Goal: Find specific page/section: Find specific page/section

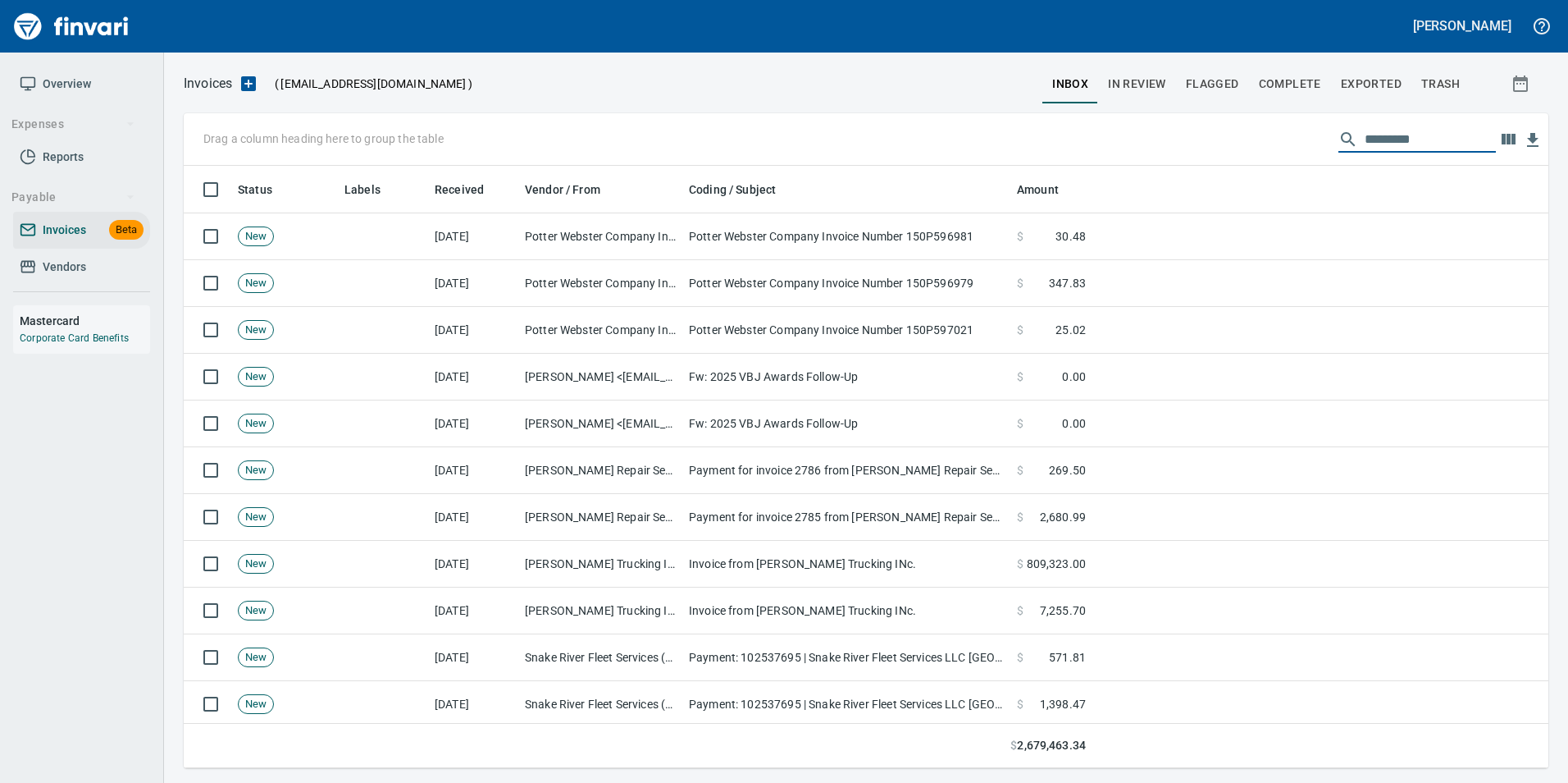
scroll to position [590, 1340]
click at [1127, 81] on span "In Review" at bounding box center [1136, 84] width 58 height 21
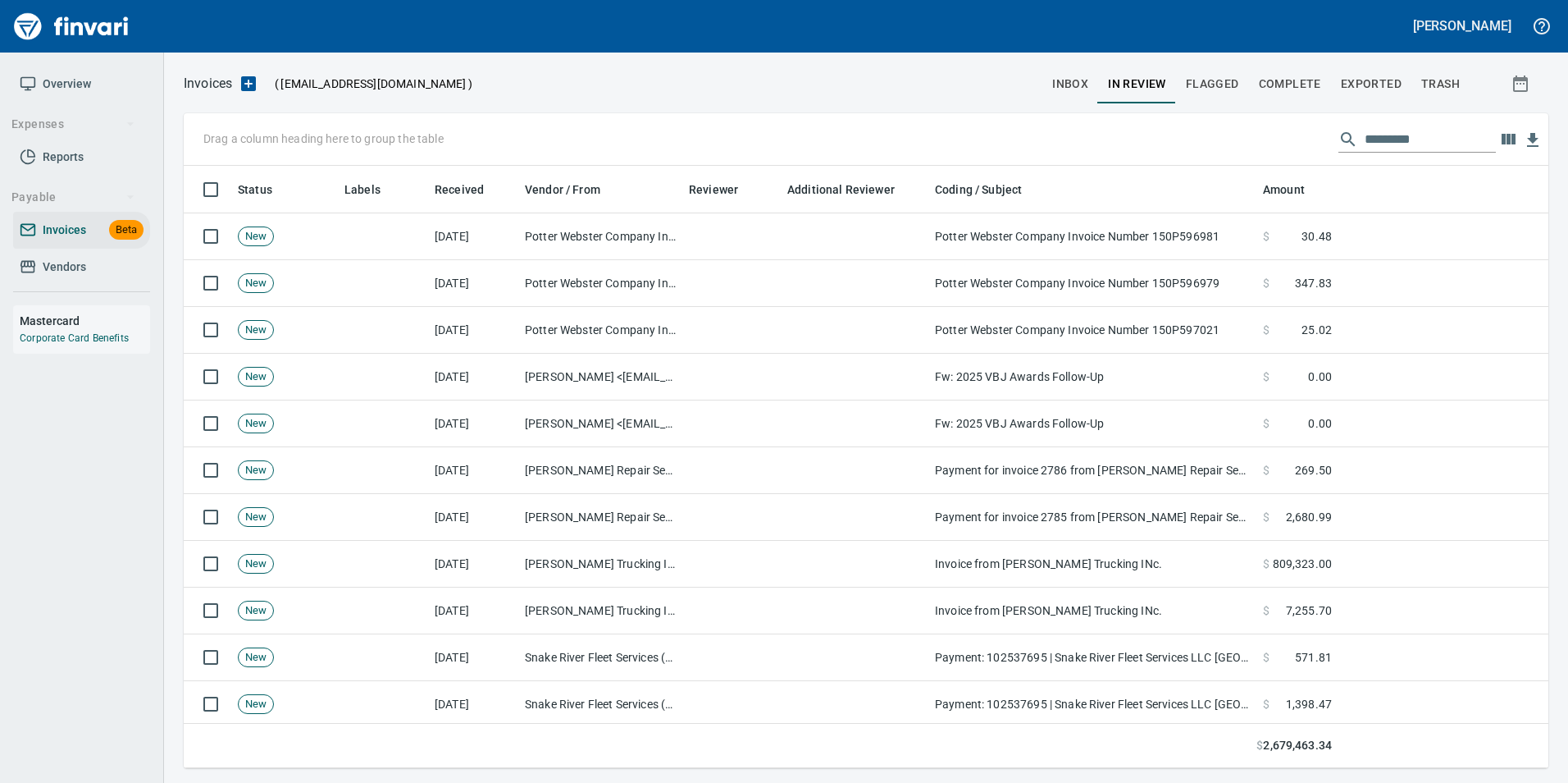
scroll to position [590, 1340]
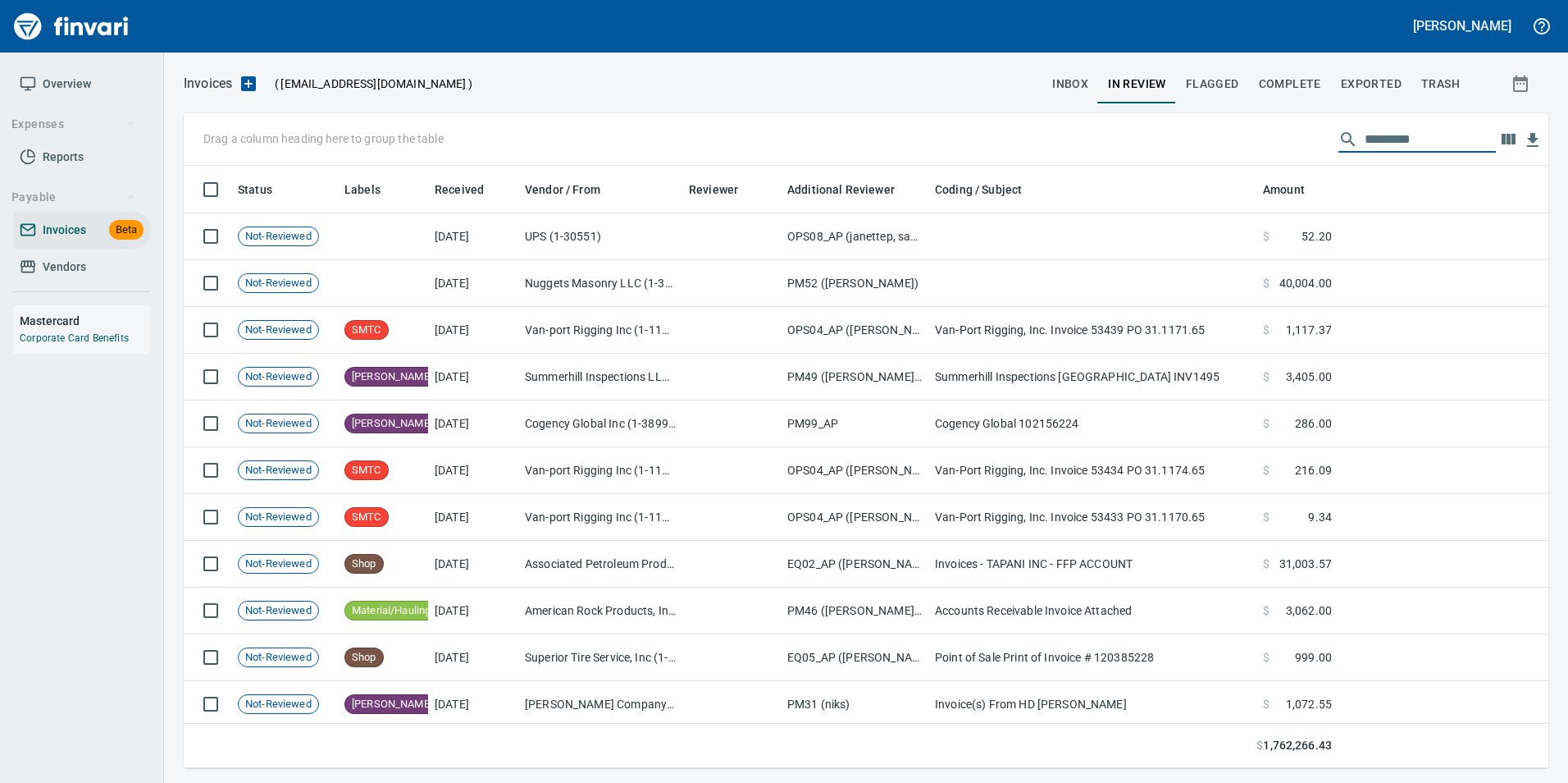
click at [1412, 150] on input "text" at bounding box center [1429, 140] width 131 height 26
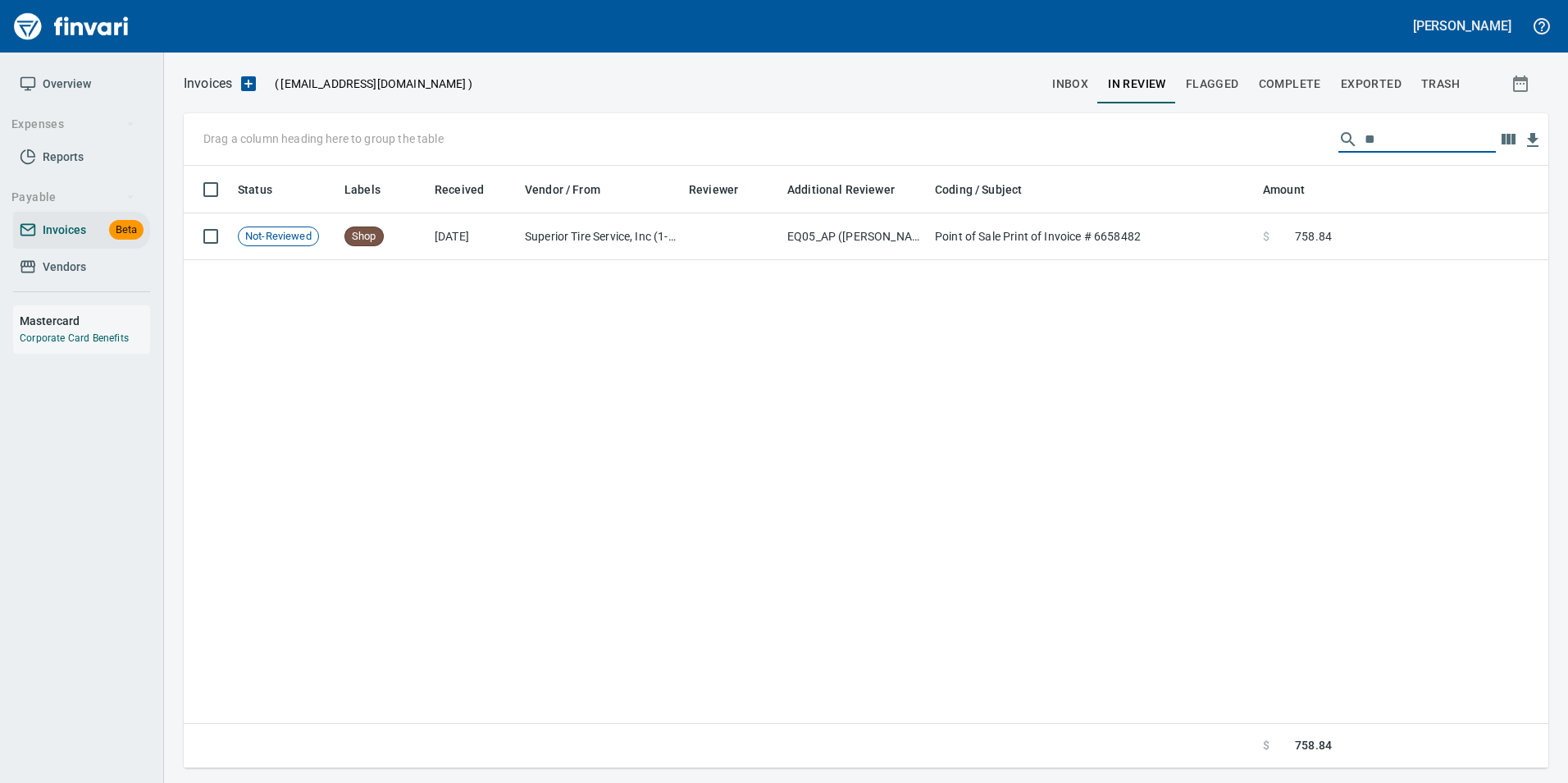
type input "*"
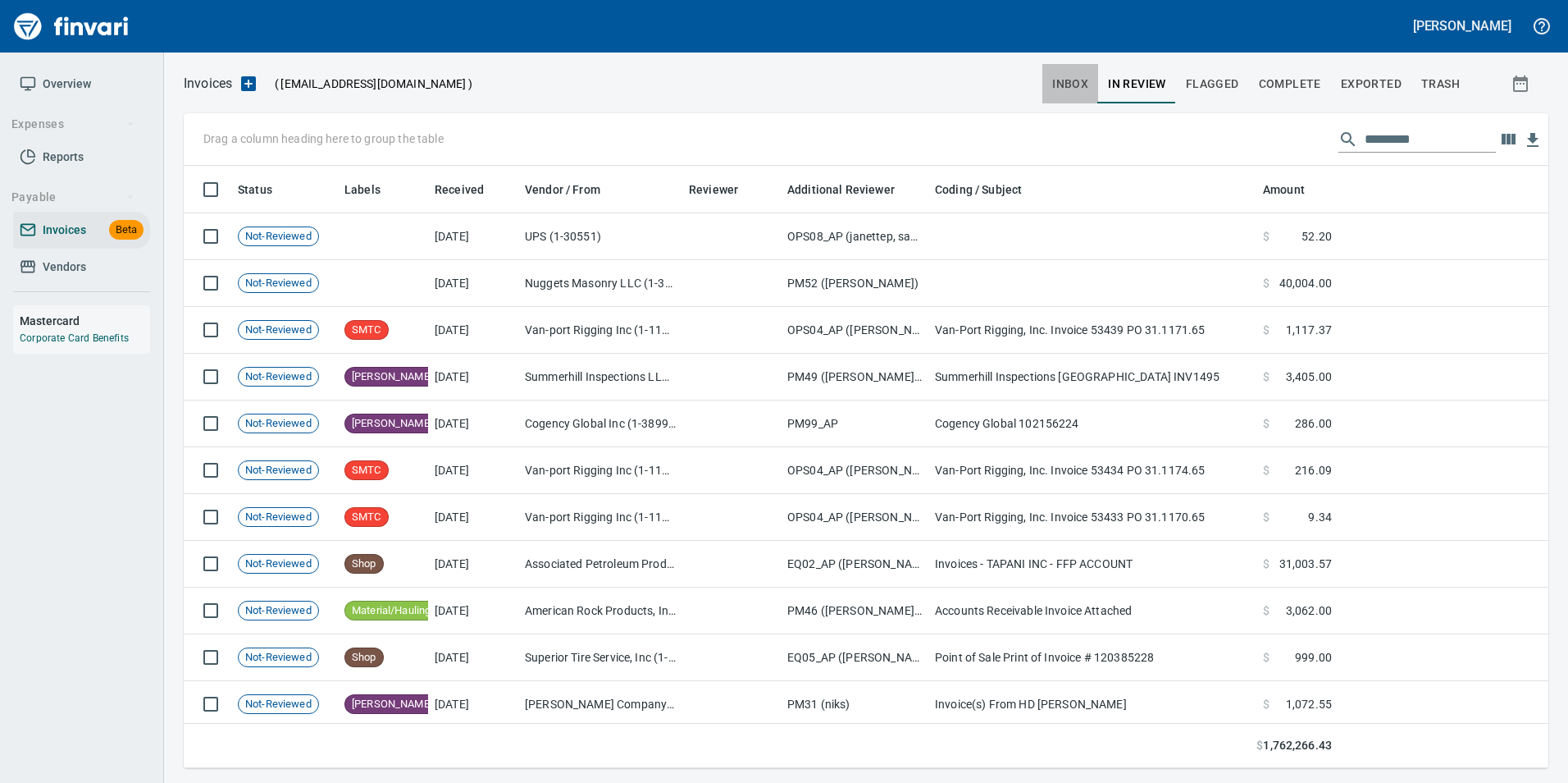
click at [1064, 76] on span "inbox" at bounding box center [1070, 84] width 36 height 21
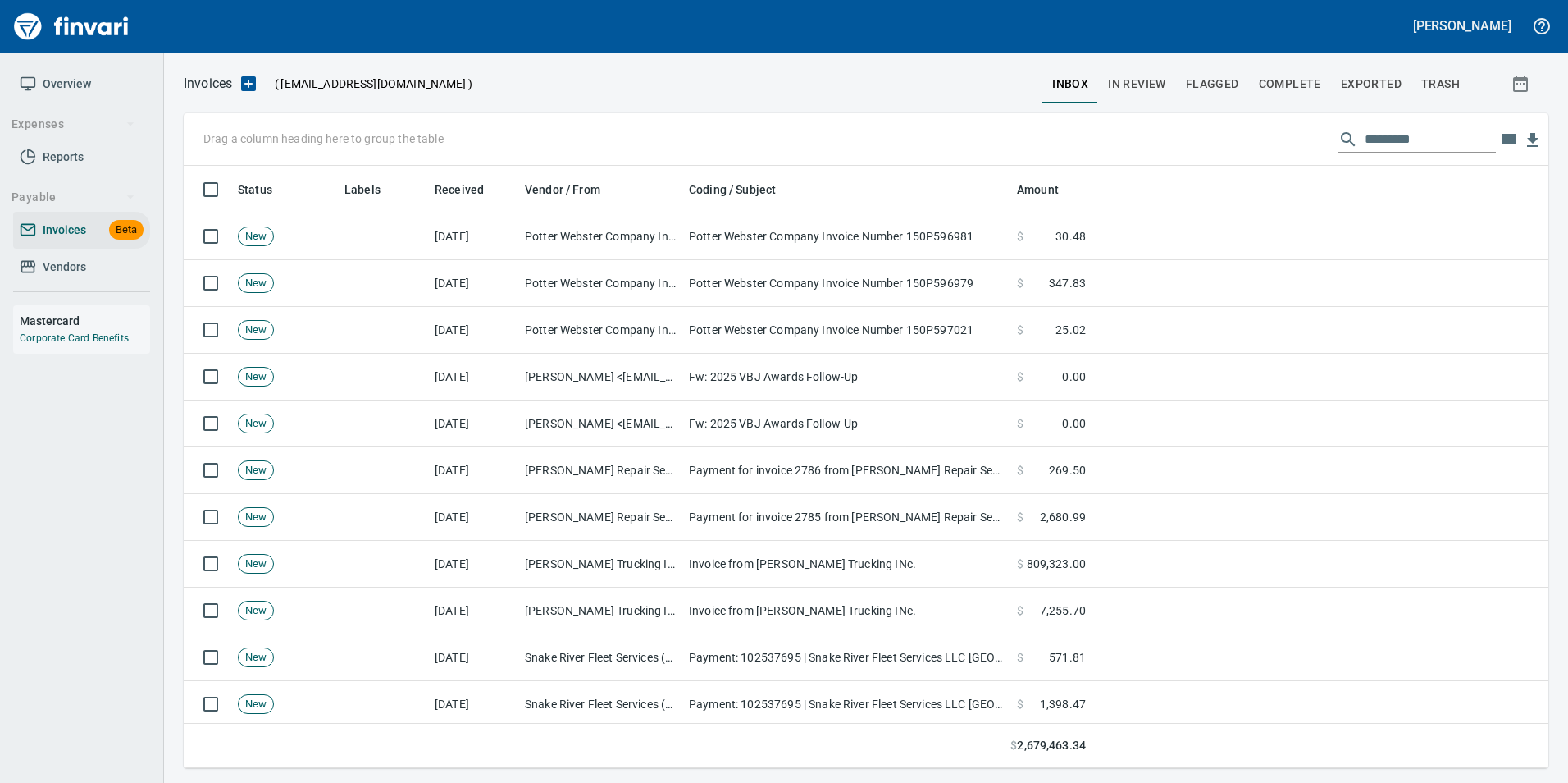
scroll to position [590, 1340]
click at [1397, 137] on input "text" at bounding box center [1429, 140] width 131 height 26
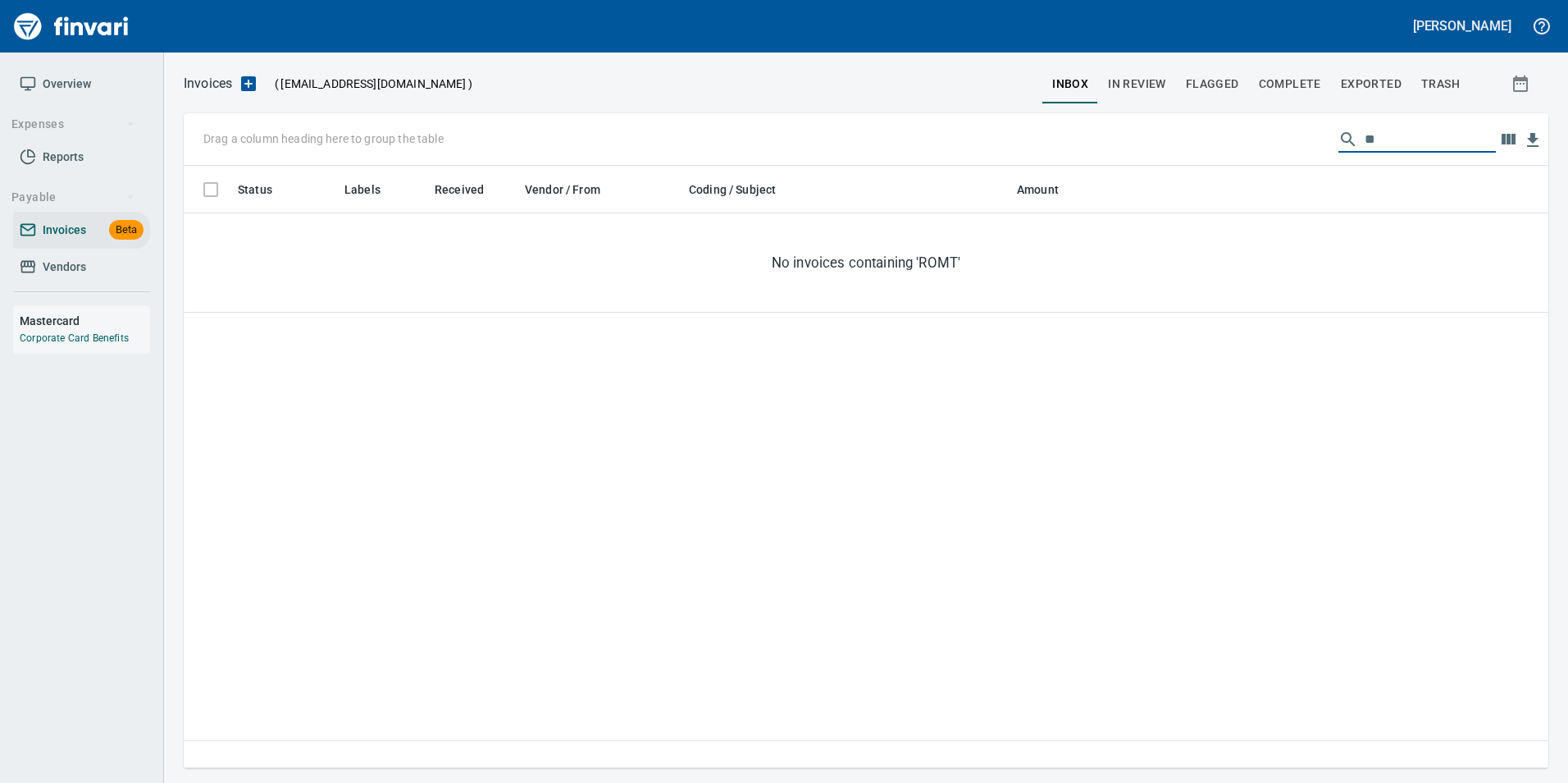
type input "*"
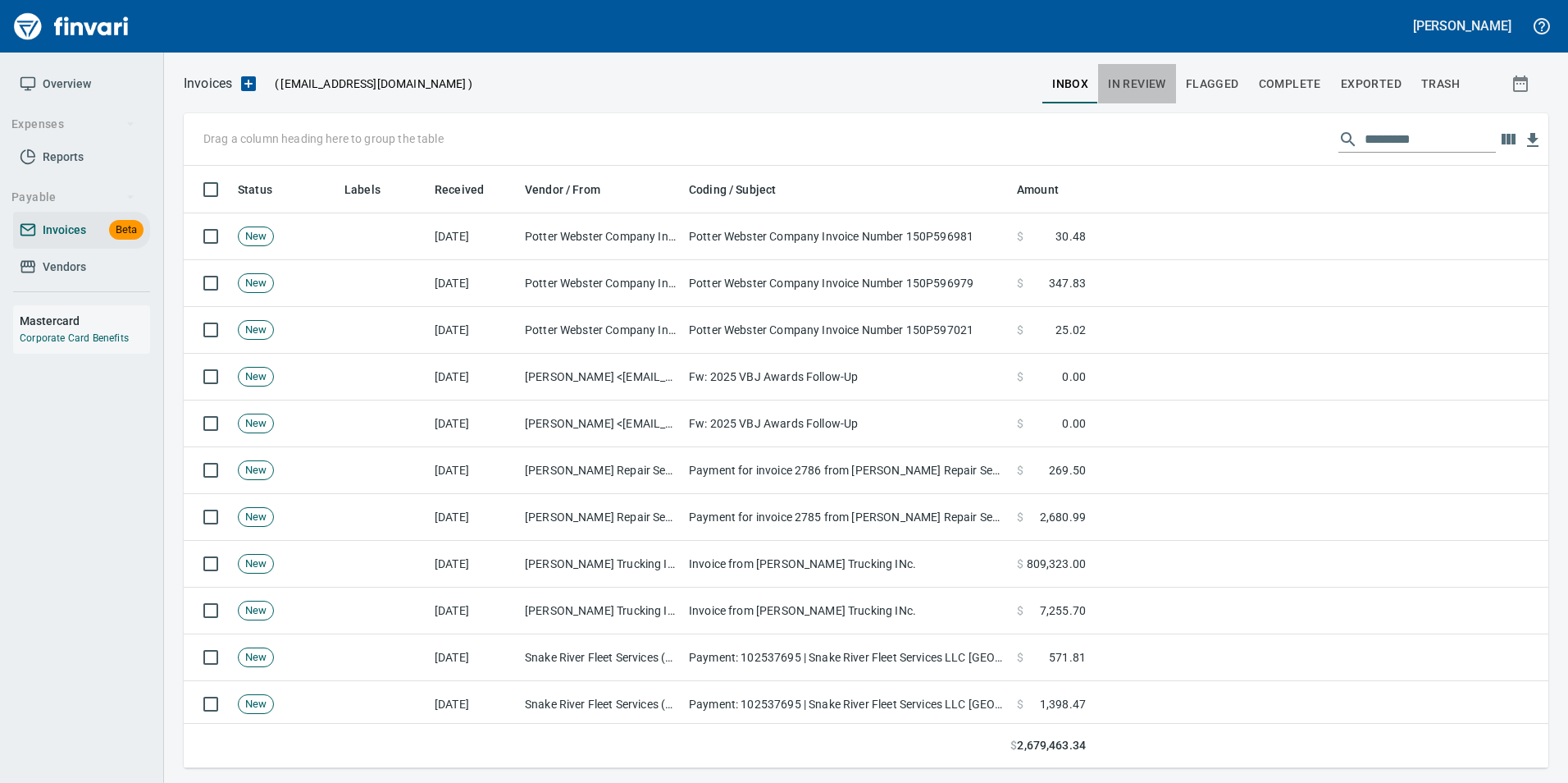
click at [1152, 82] on span "In Review" at bounding box center [1136, 84] width 58 height 21
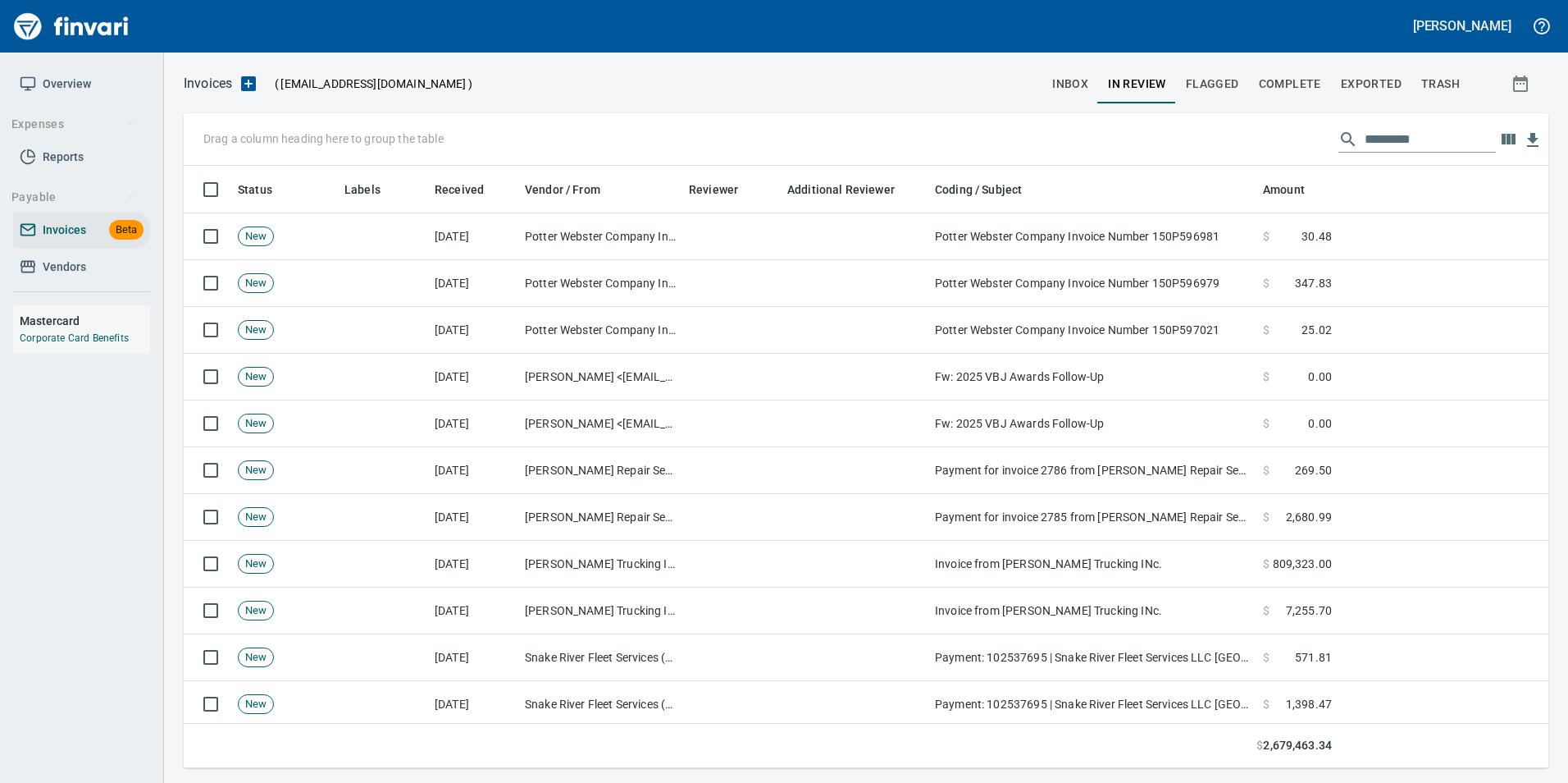
scroll to position [590, 1340]
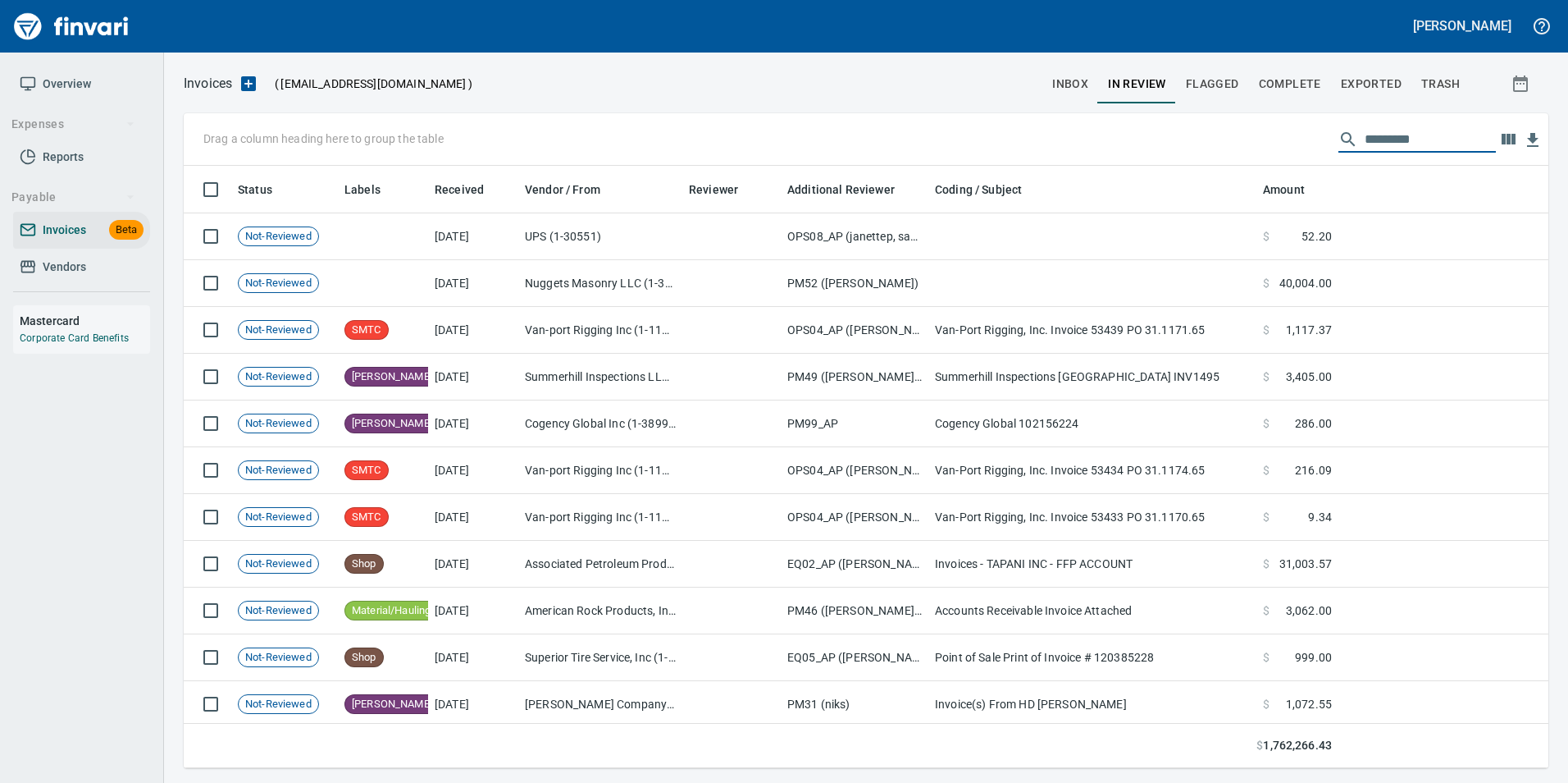
click at [1406, 142] on input "text" at bounding box center [1429, 140] width 131 height 26
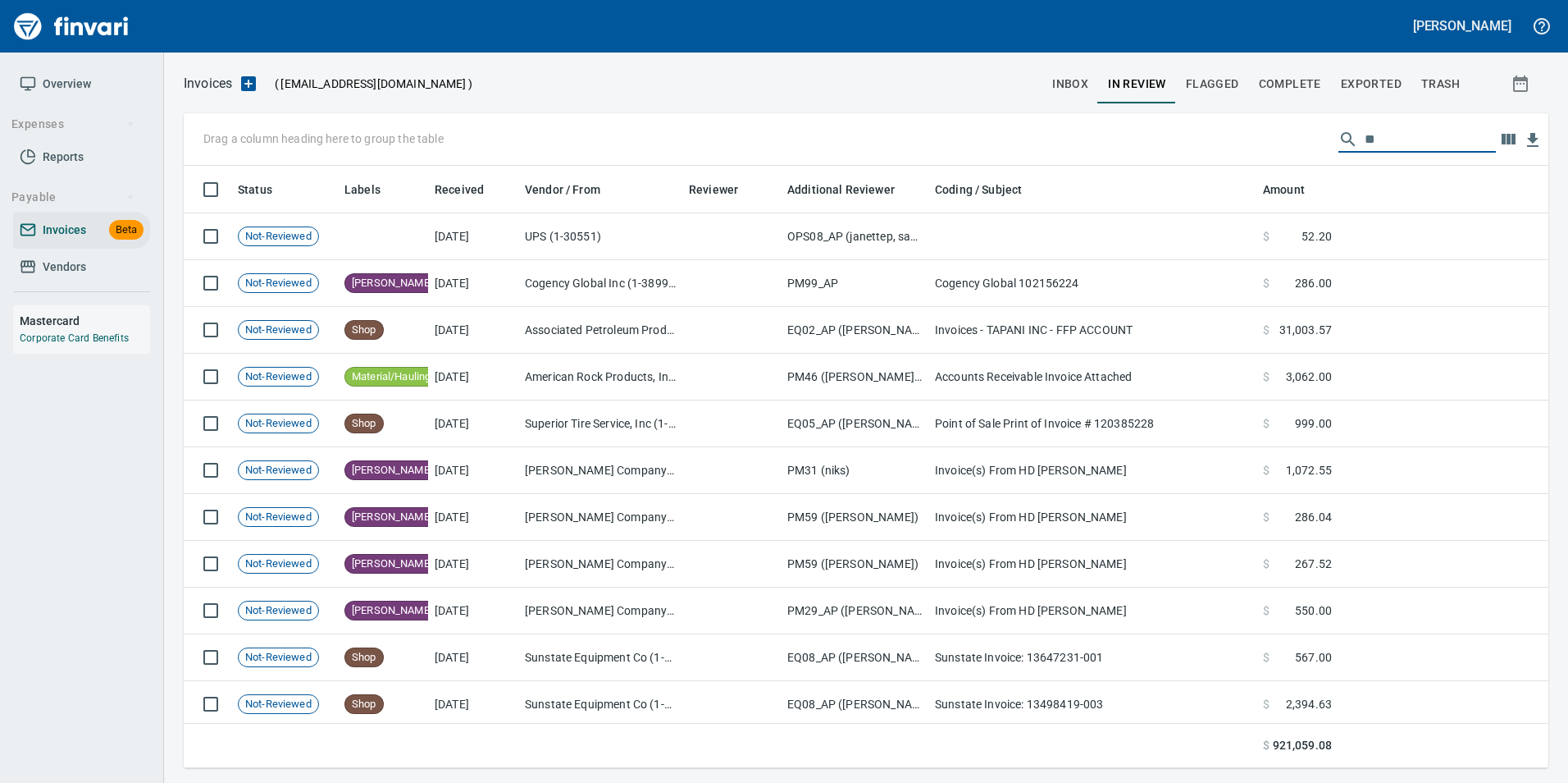
type input "*"
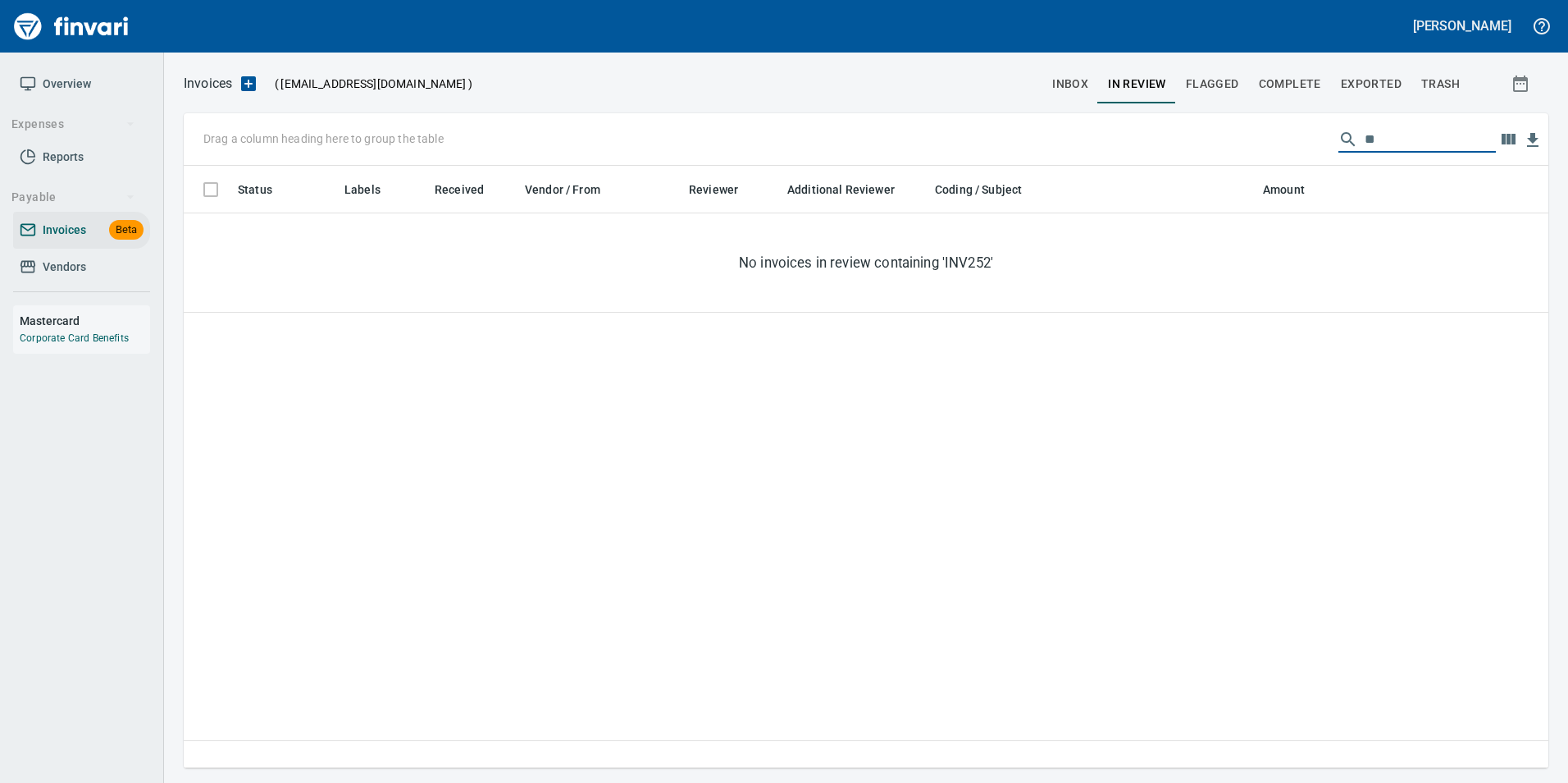
type input "*"
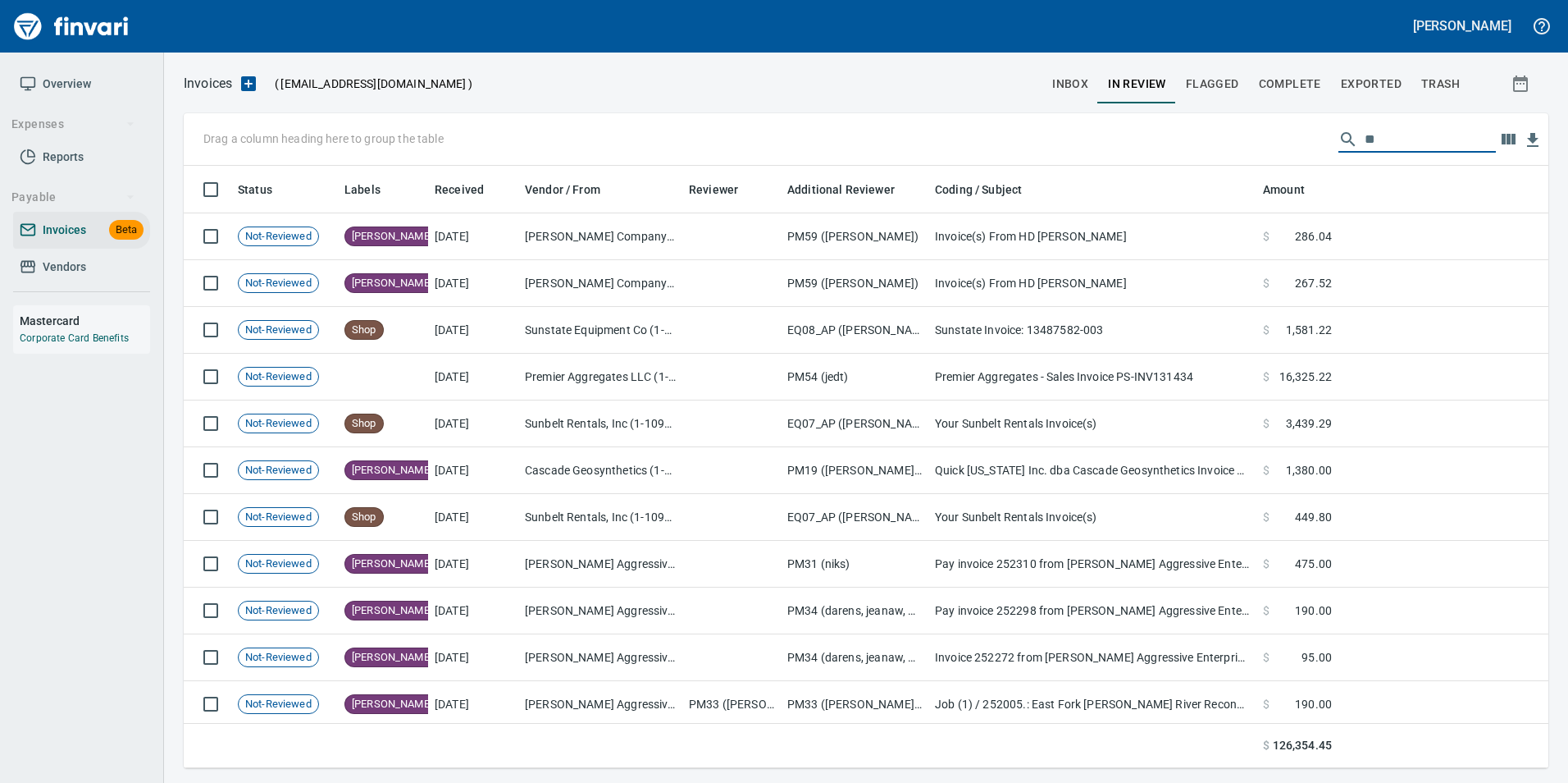
type input "*"
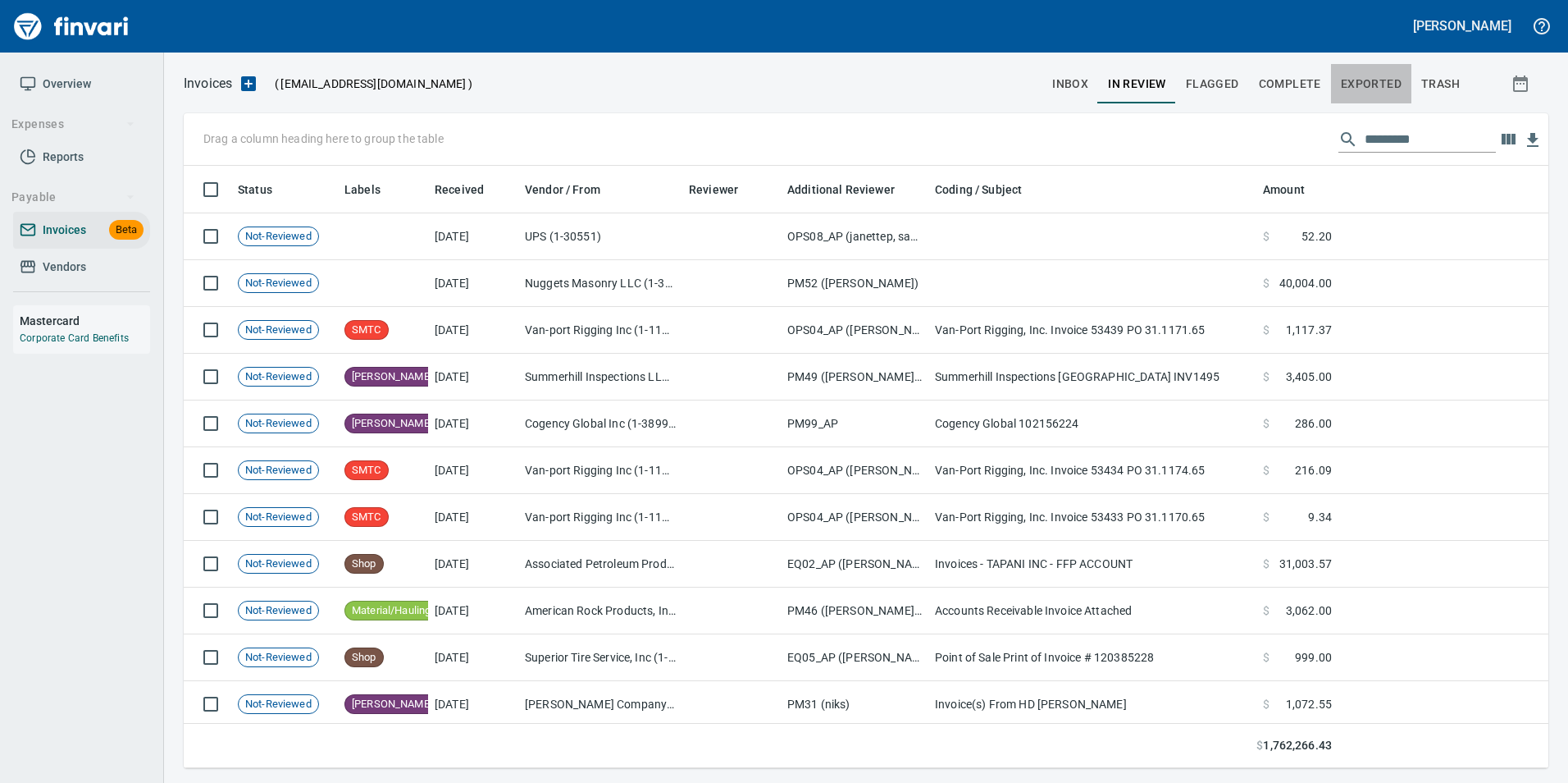
click at [1376, 82] on span "Exported" at bounding box center [1371, 84] width 61 height 21
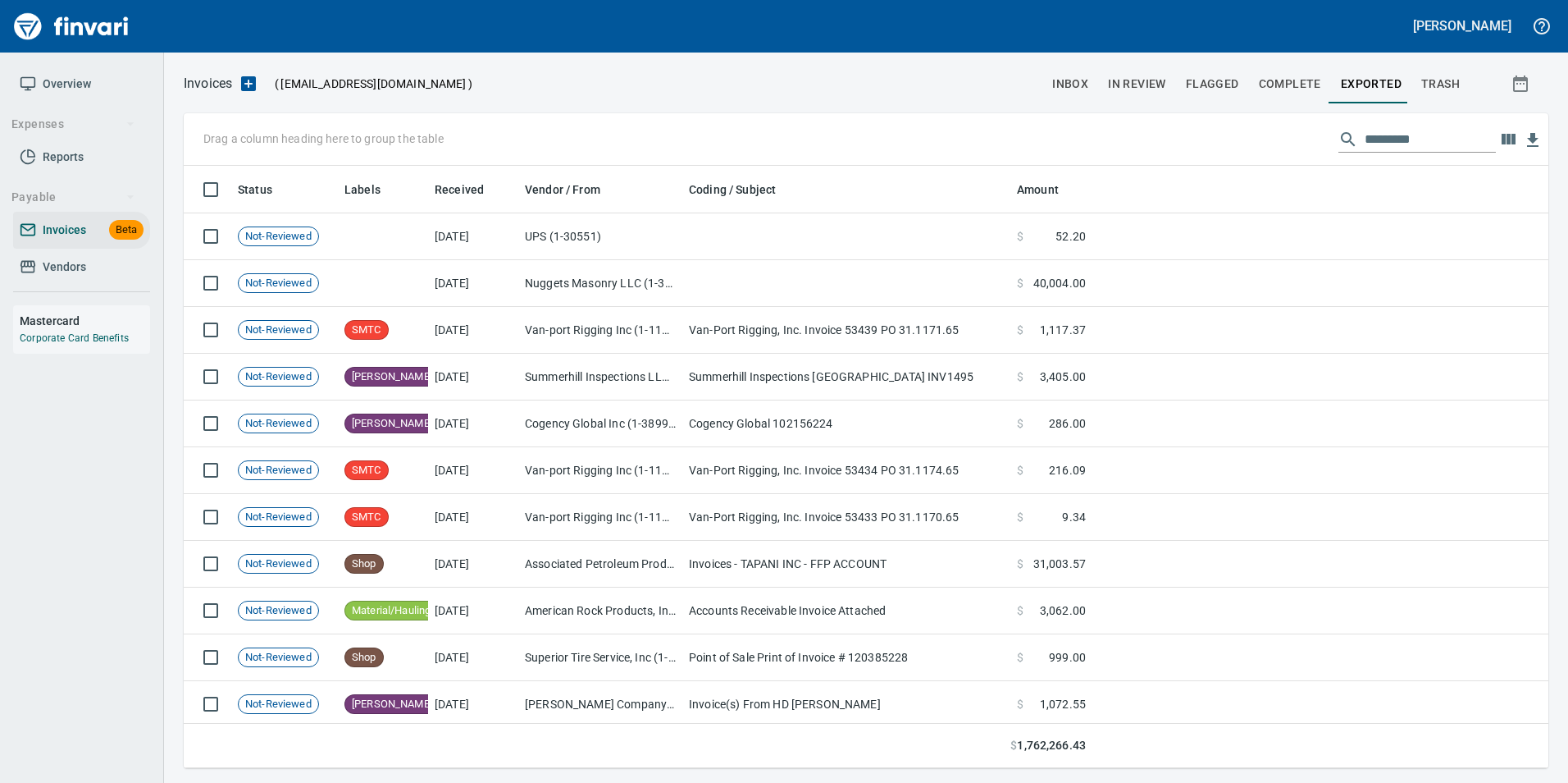
scroll to position [590, 1340]
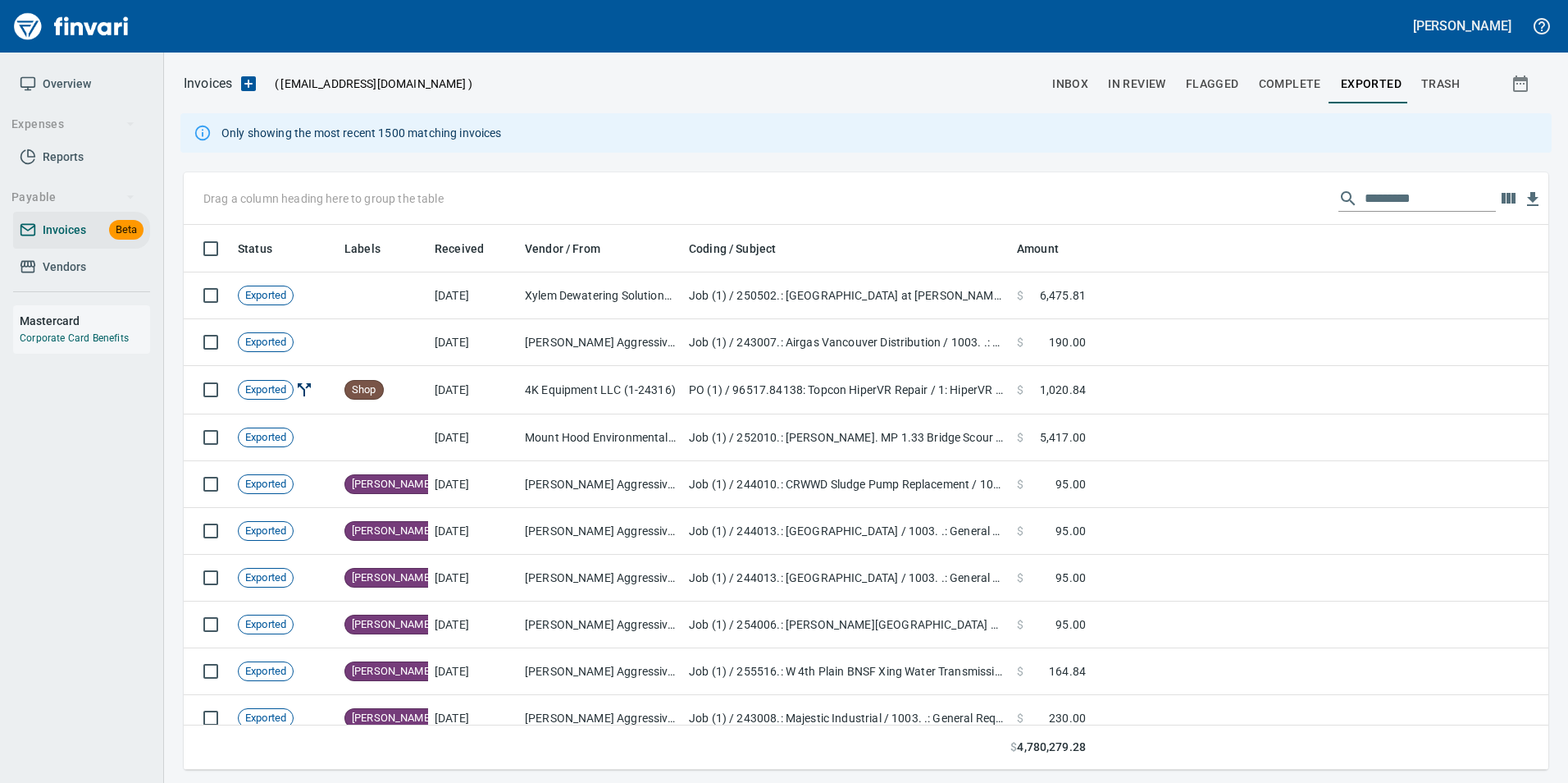
scroll to position [532, 1340]
click at [1404, 189] on input "text" at bounding box center [1429, 199] width 131 height 26
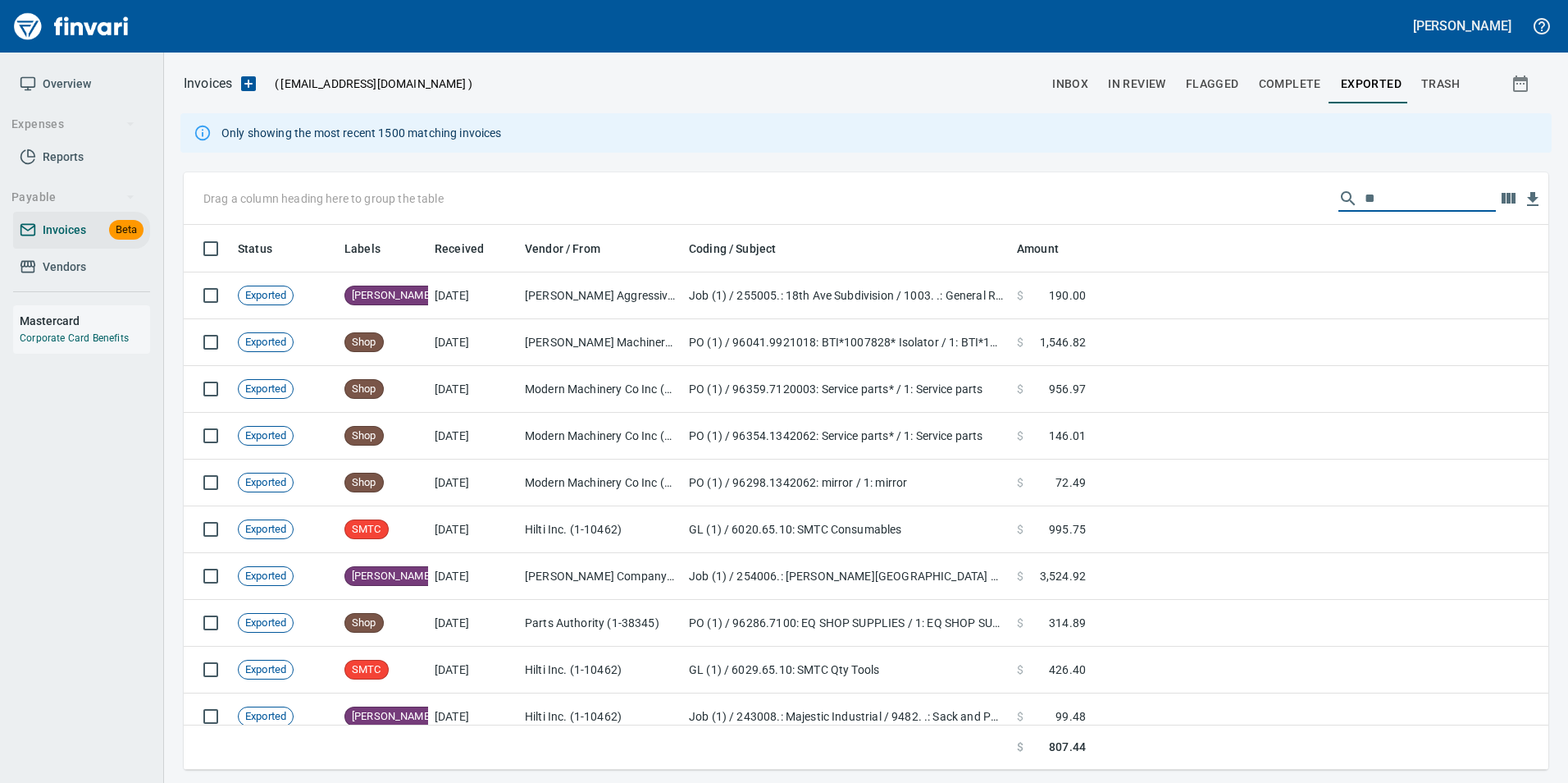
type input "*"
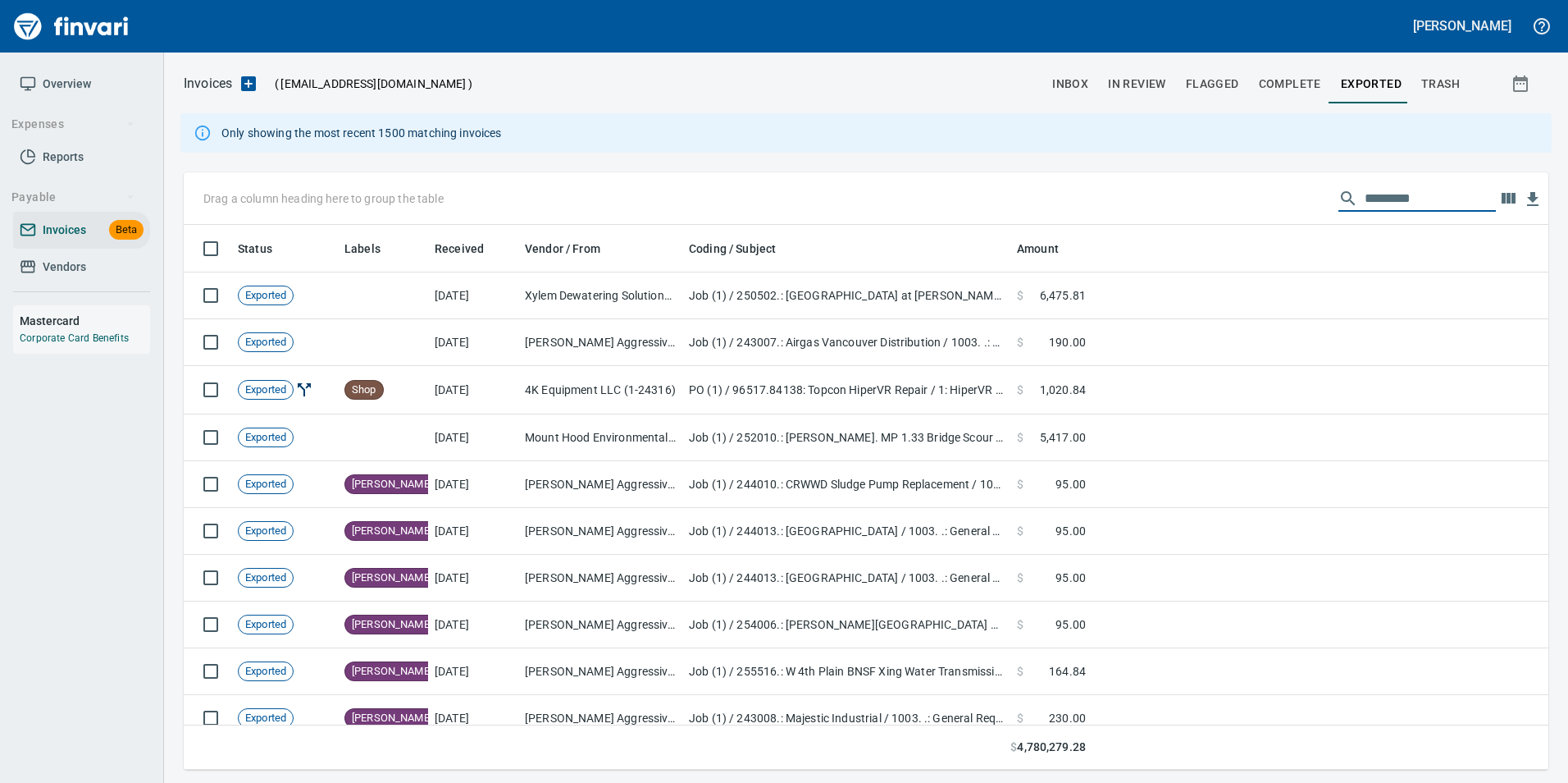
click at [1141, 82] on span "In Review" at bounding box center [1136, 84] width 58 height 21
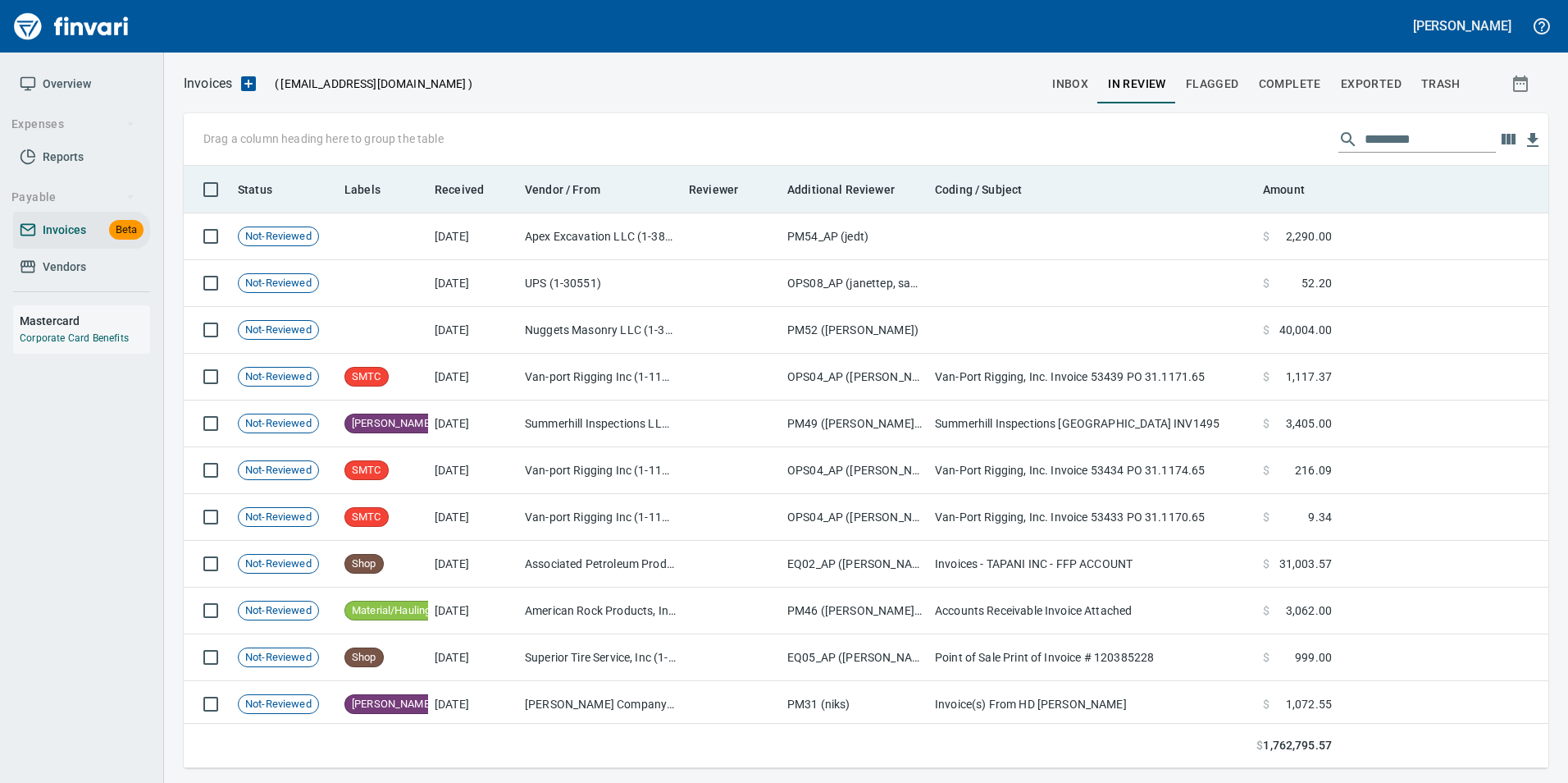
scroll to position [590, 1340]
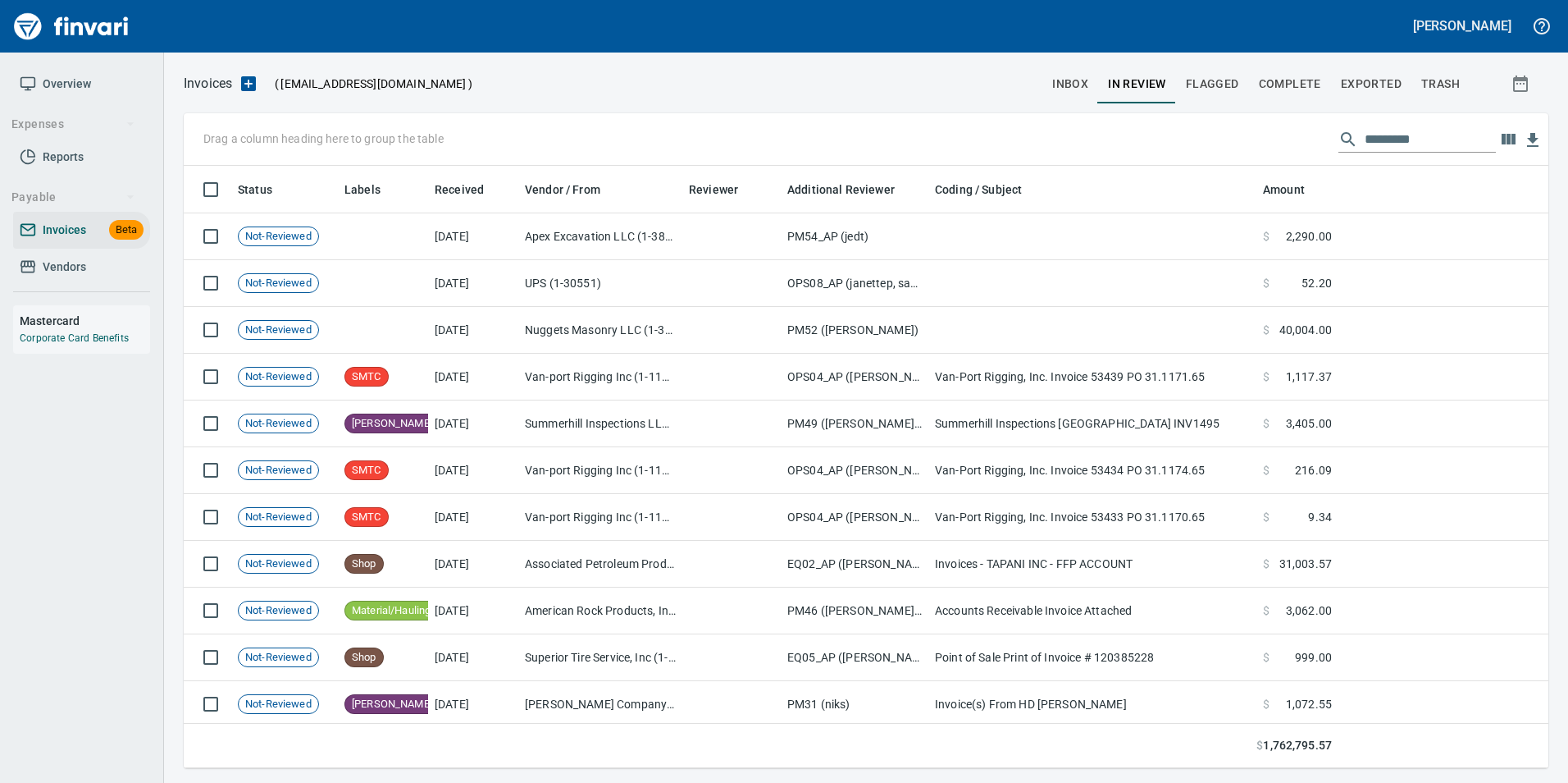
click at [1441, 135] on input "text" at bounding box center [1429, 140] width 131 height 26
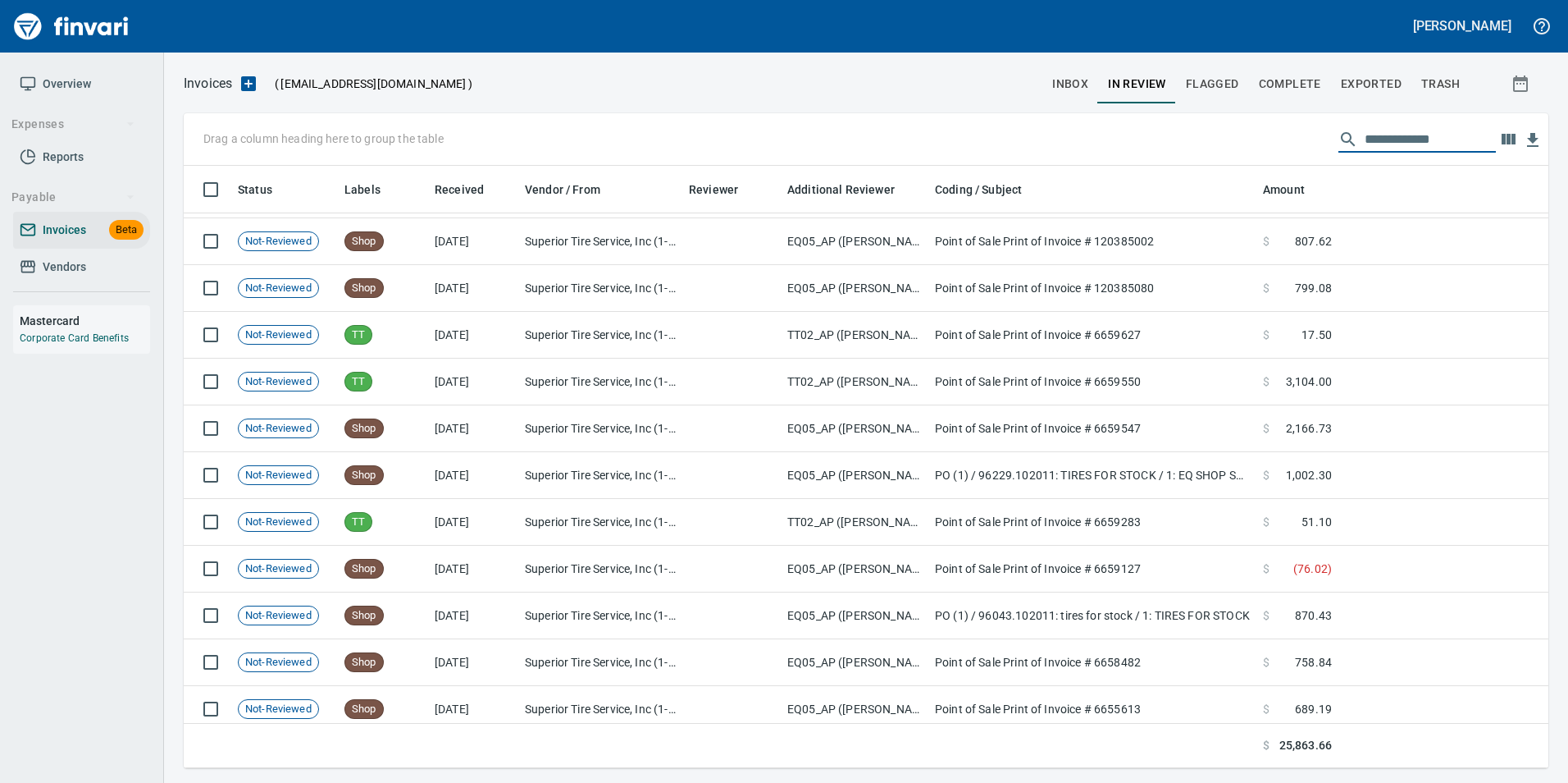
scroll to position [565, 0]
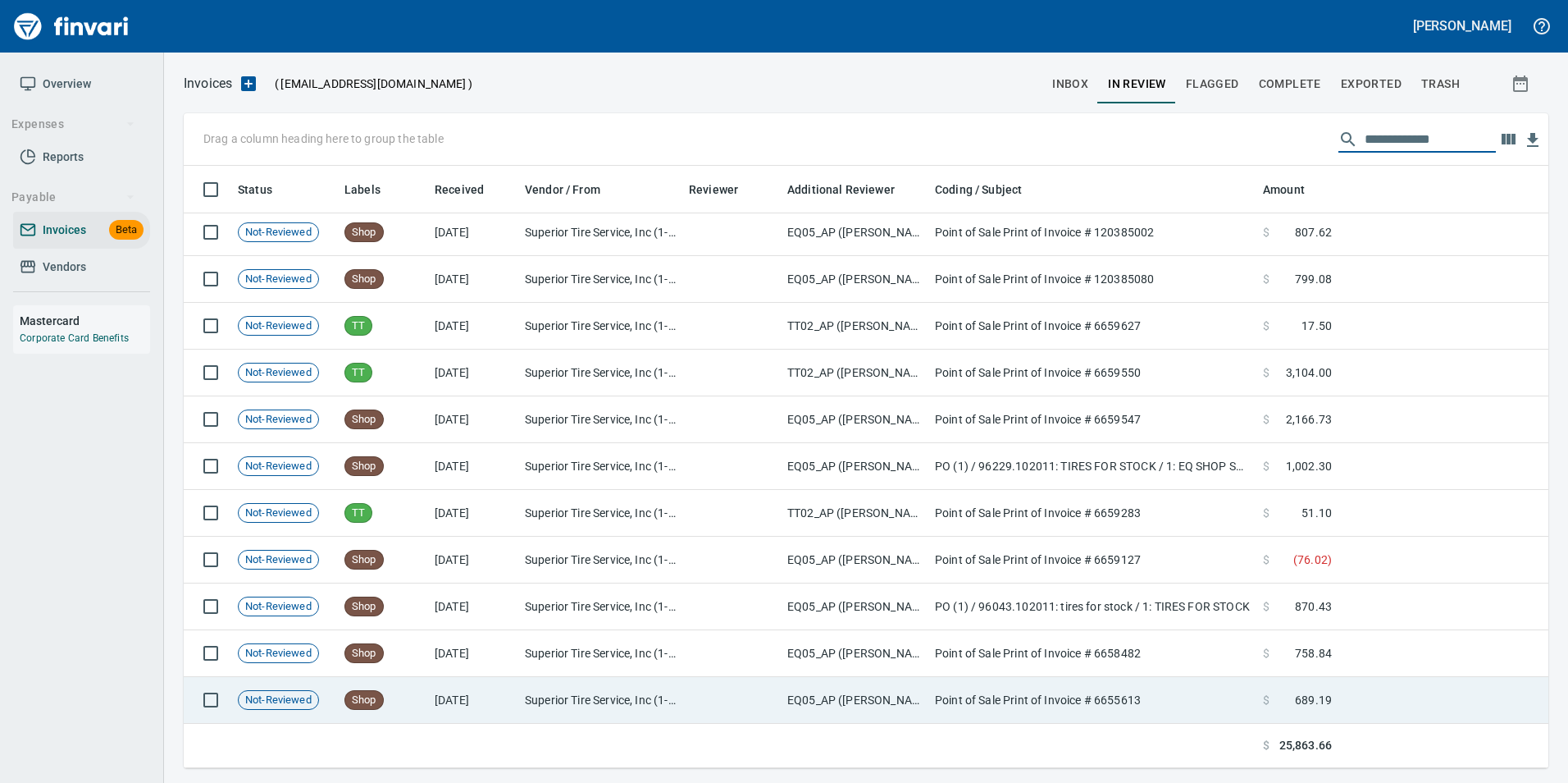
click at [1309, 708] on span "689.19" at bounding box center [1313, 700] width 37 height 16
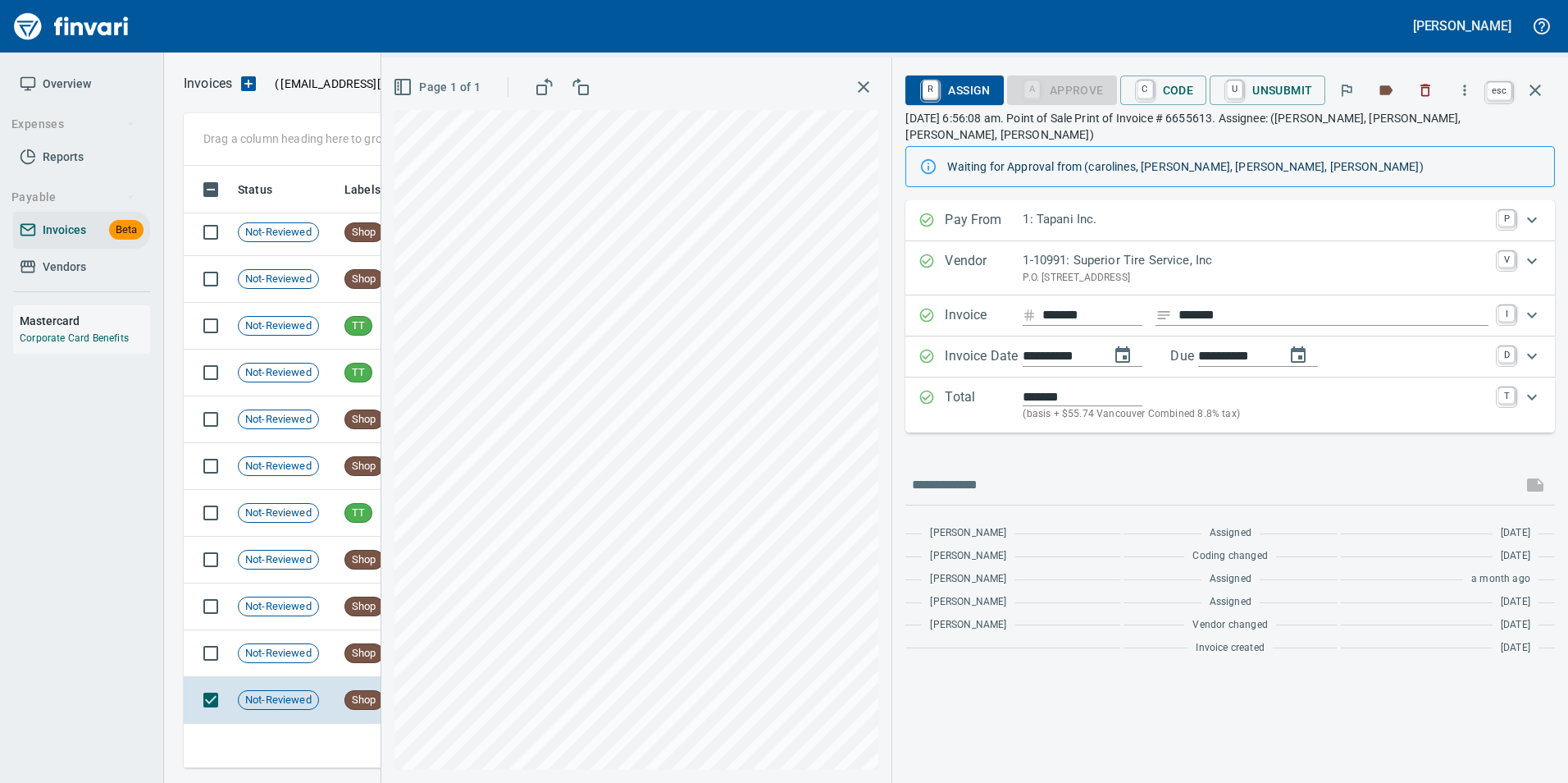
scroll to position [590, 1339]
click at [1540, 91] on icon "button" at bounding box center [1535, 90] width 20 height 20
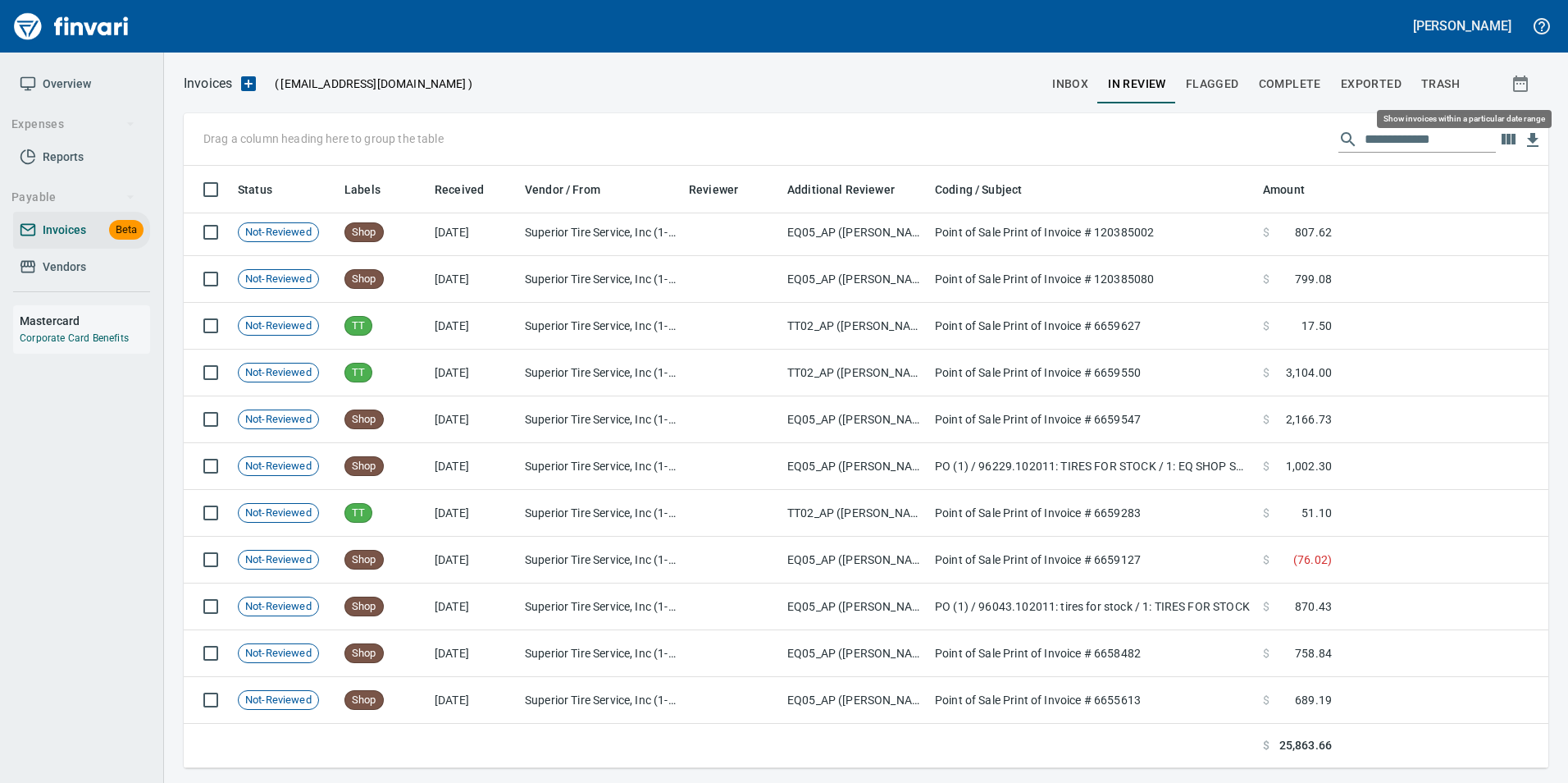
scroll to position [590, 1340]
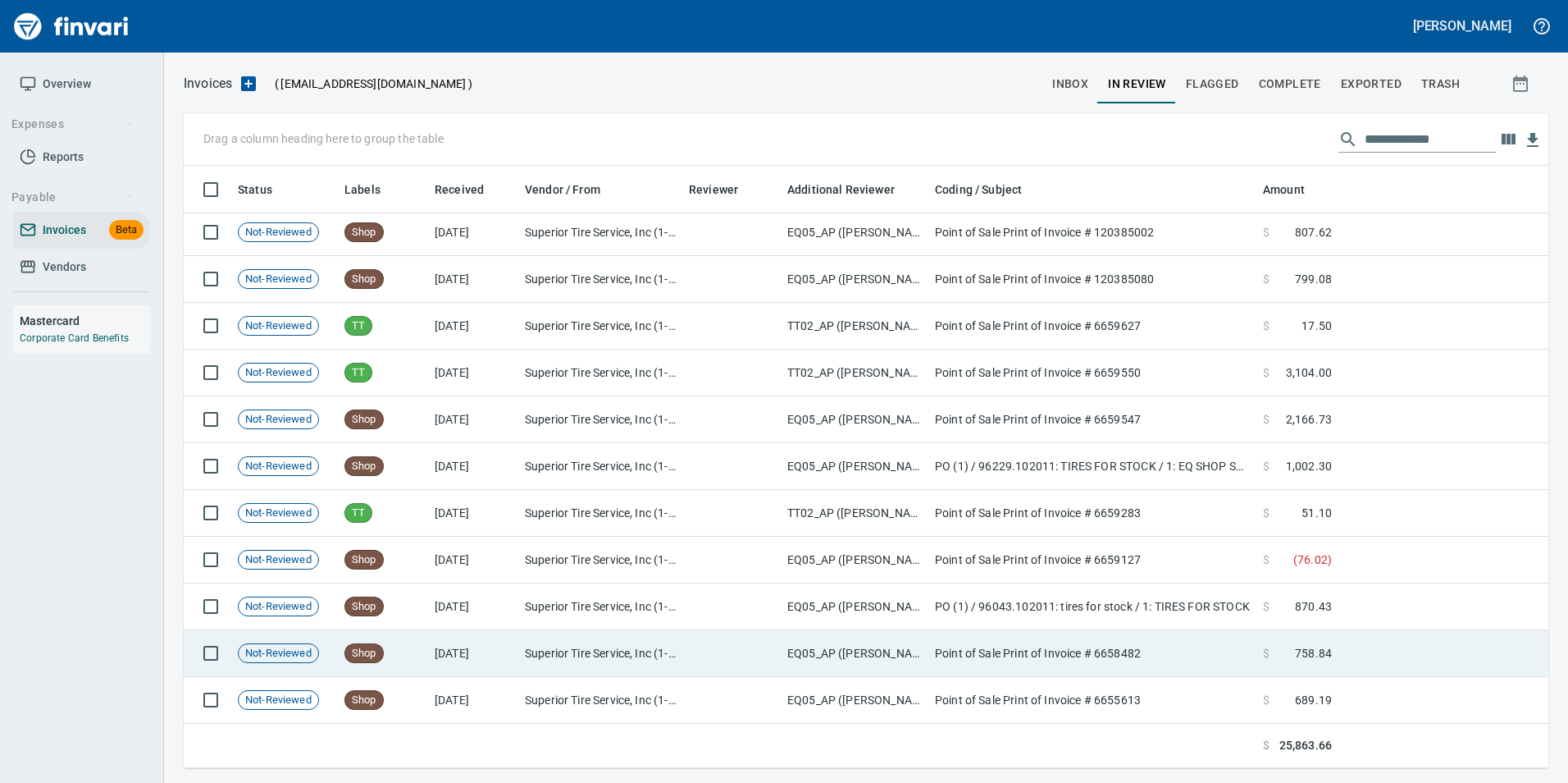
click at [1319, 649] on span "758.84" at bounding box center [1313, 653] width 37 height 16
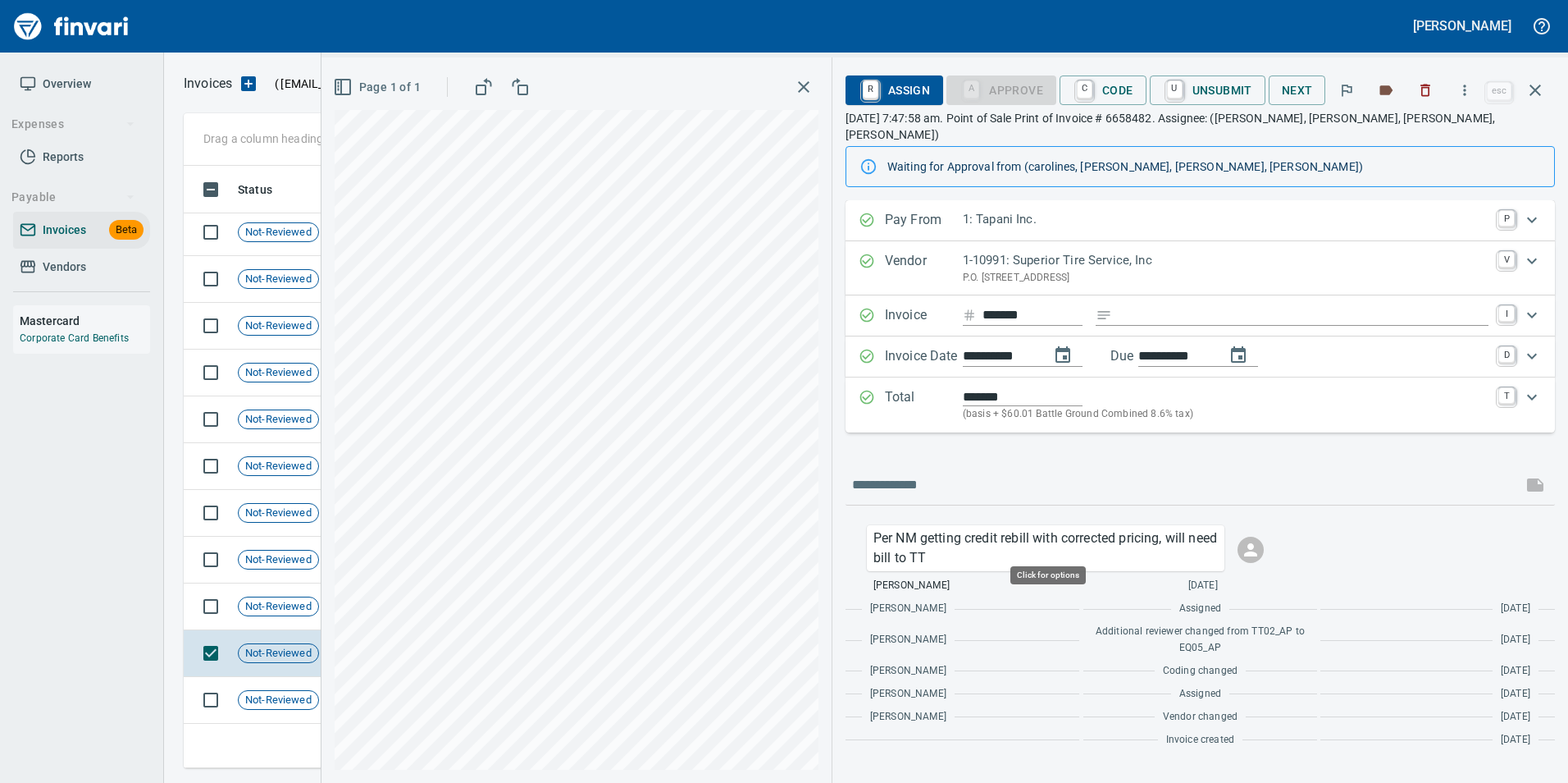
scroll to position [590, 1339]
click at [1539, 93] on icon "button" at bounding box center [1535, 90] width 20 height 20
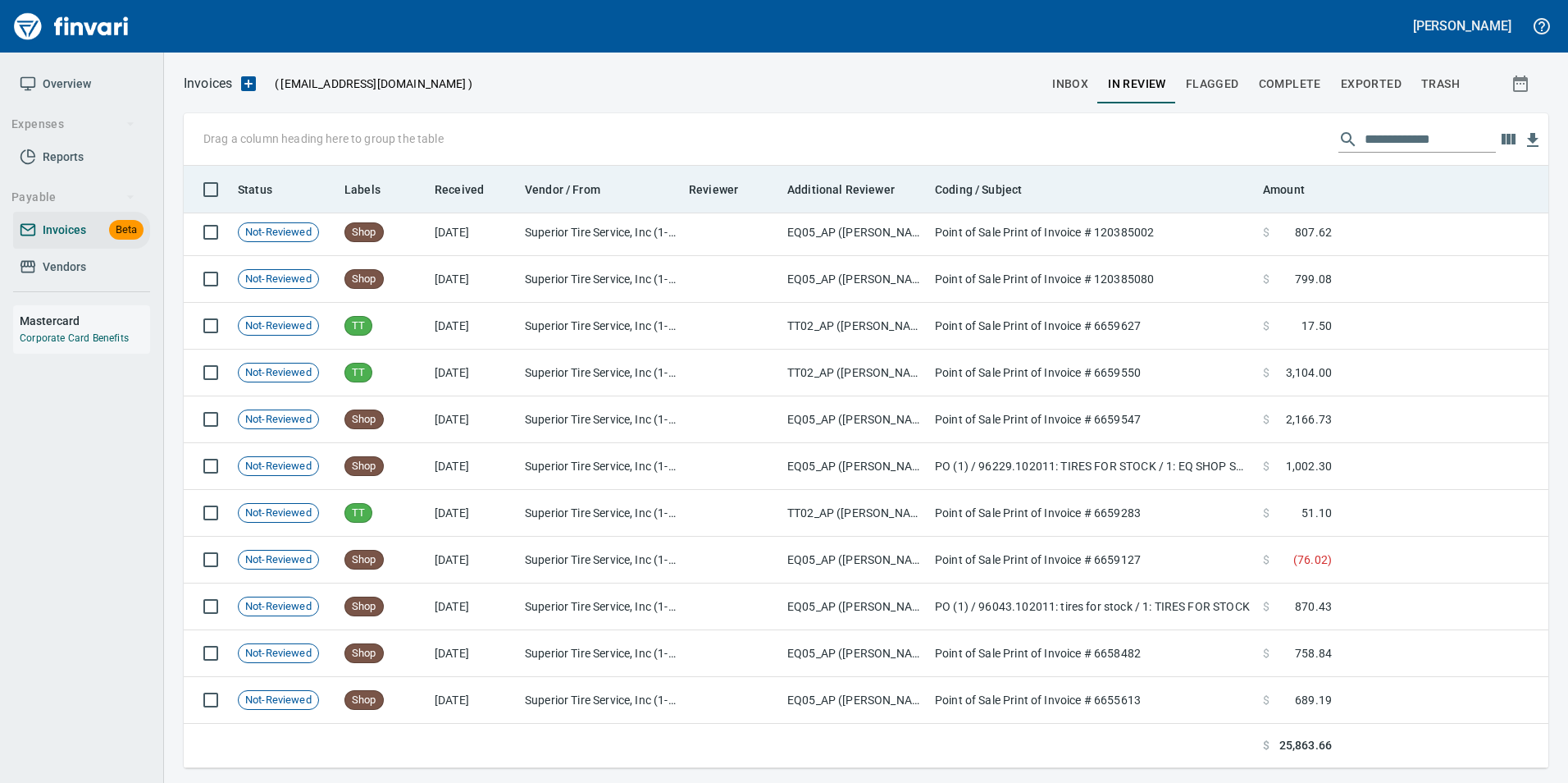
scroll to position [590, 1340]
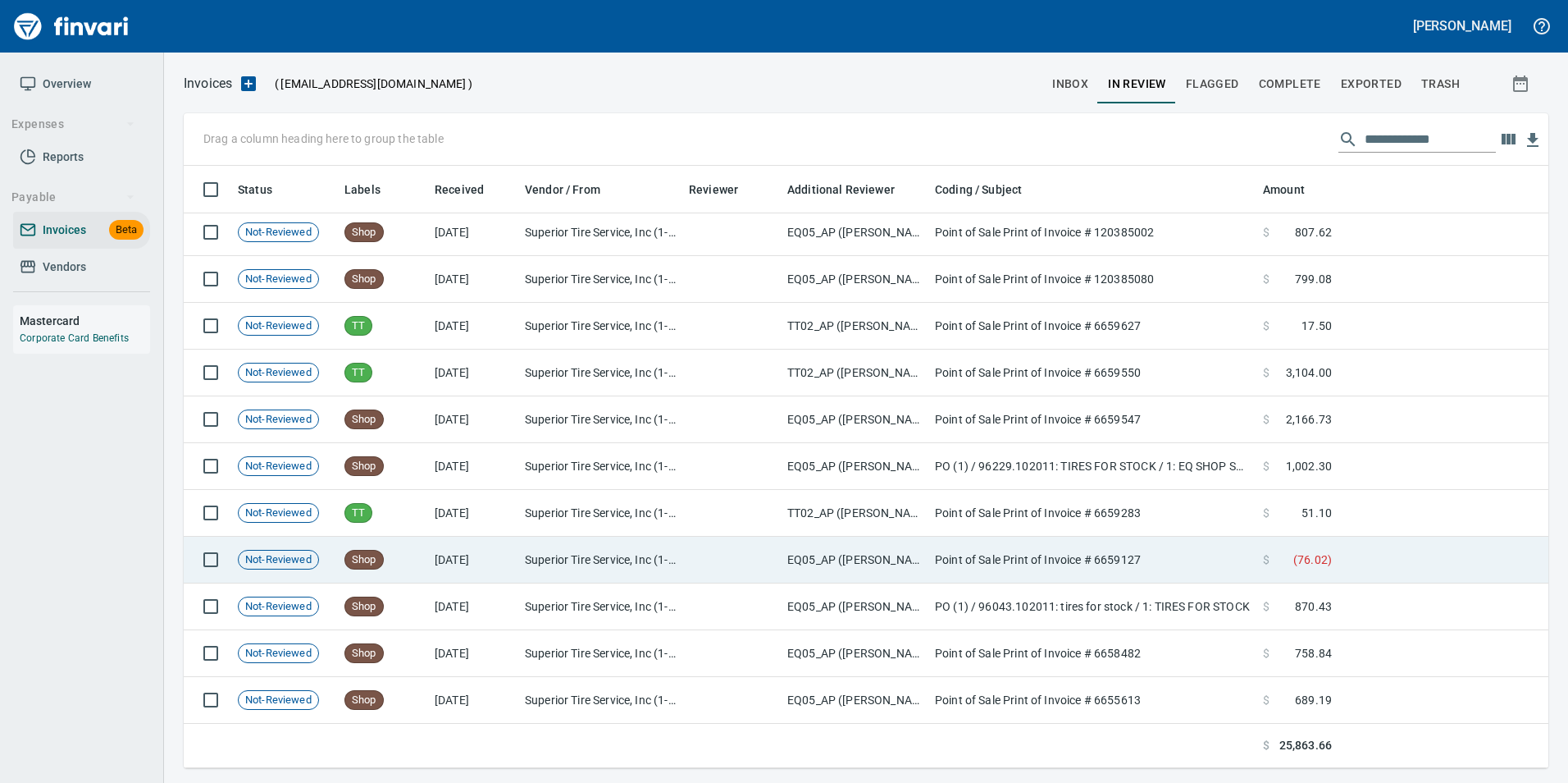
click at [1320, 561] on span "( 76.02 )" at bounding box center [1312, 559] width 38 height 16
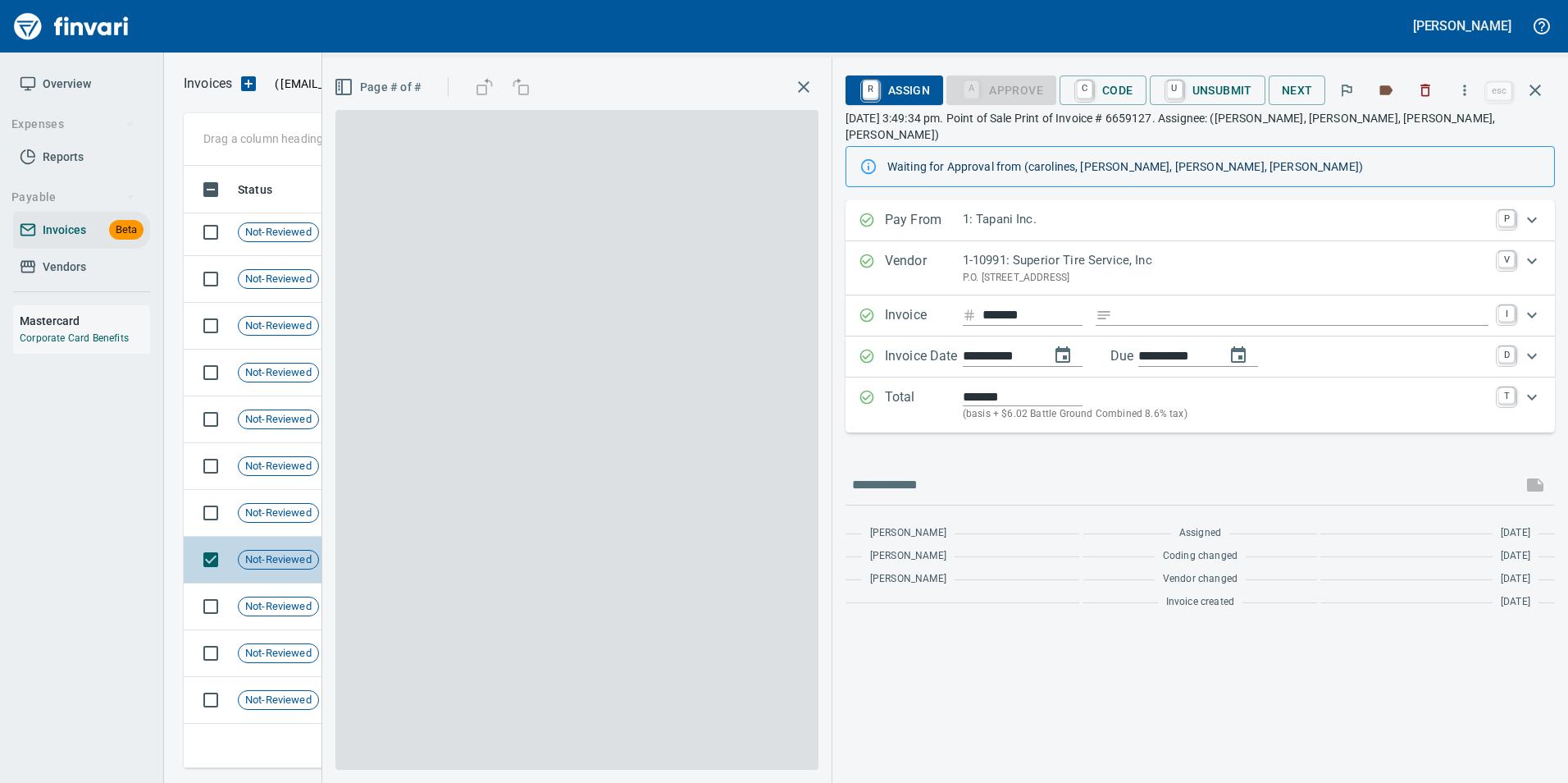
scroll to position [590, 1339]
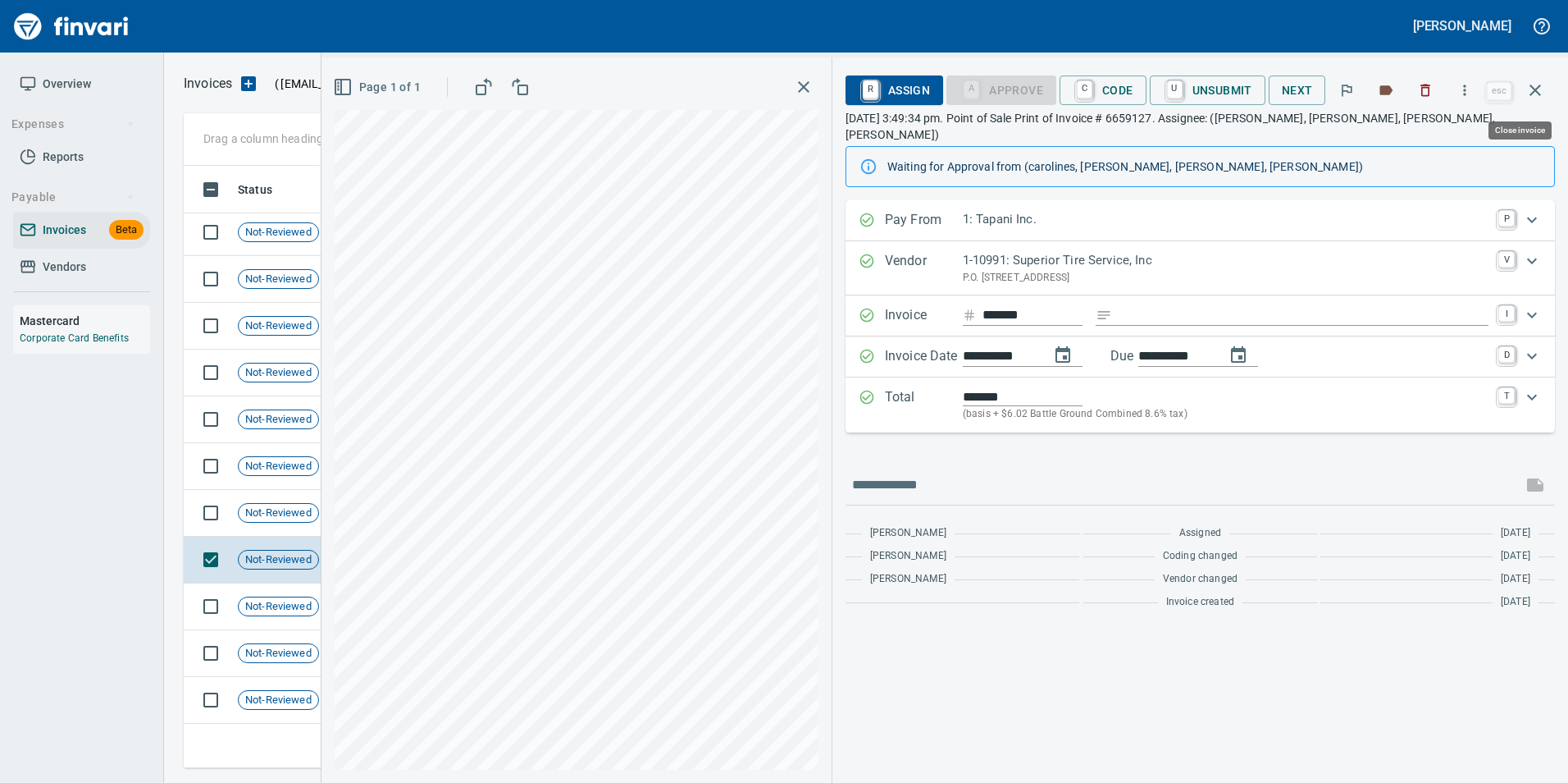
click at [1537, 80] on button "button" at bounding box center [1534, 89] width 39 height 39
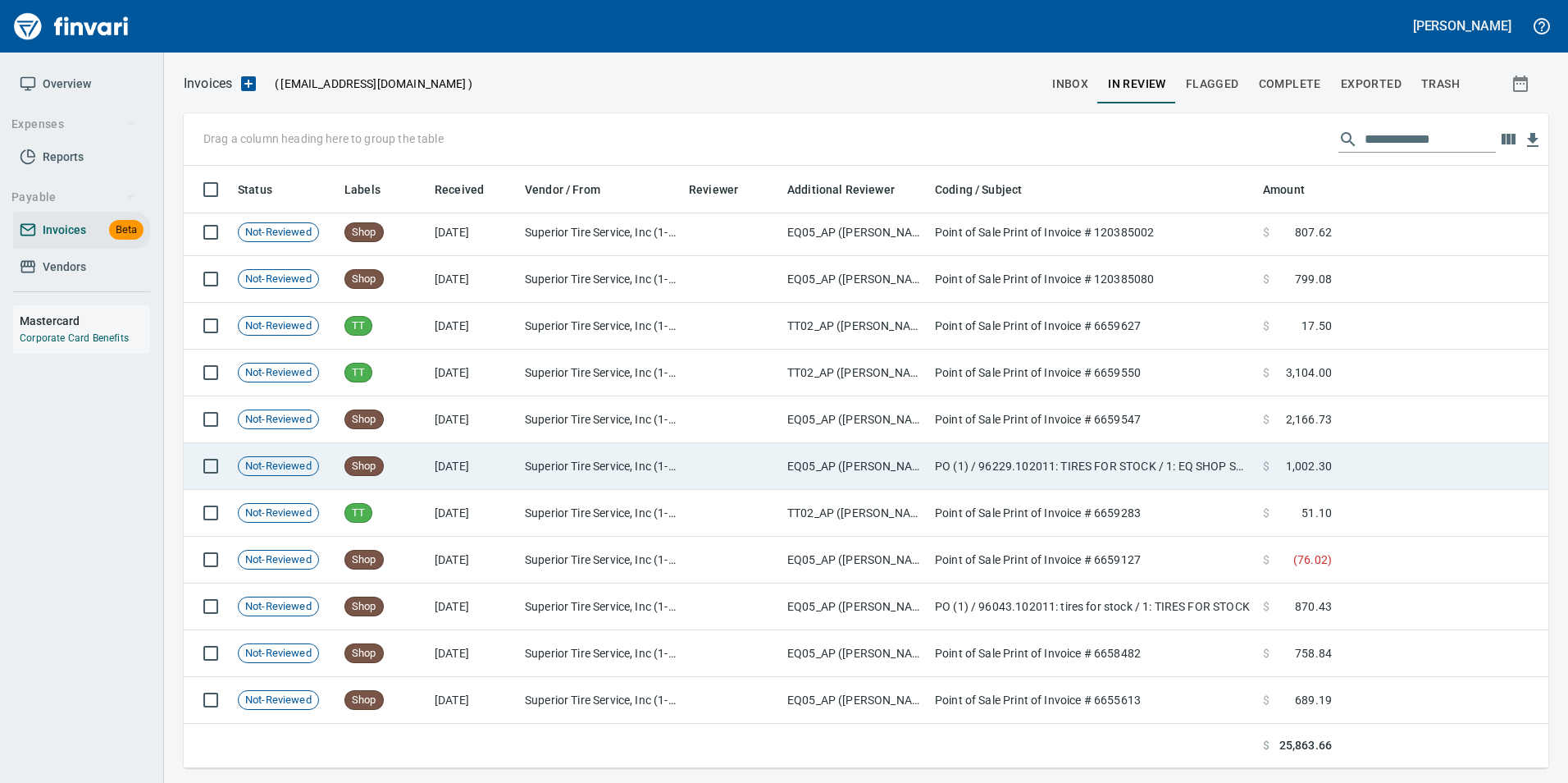
scroll to position [590, 1339]
click at [1302, 461] on span "1,002.30" at bounding box center [1308, 466] width 46 height 16
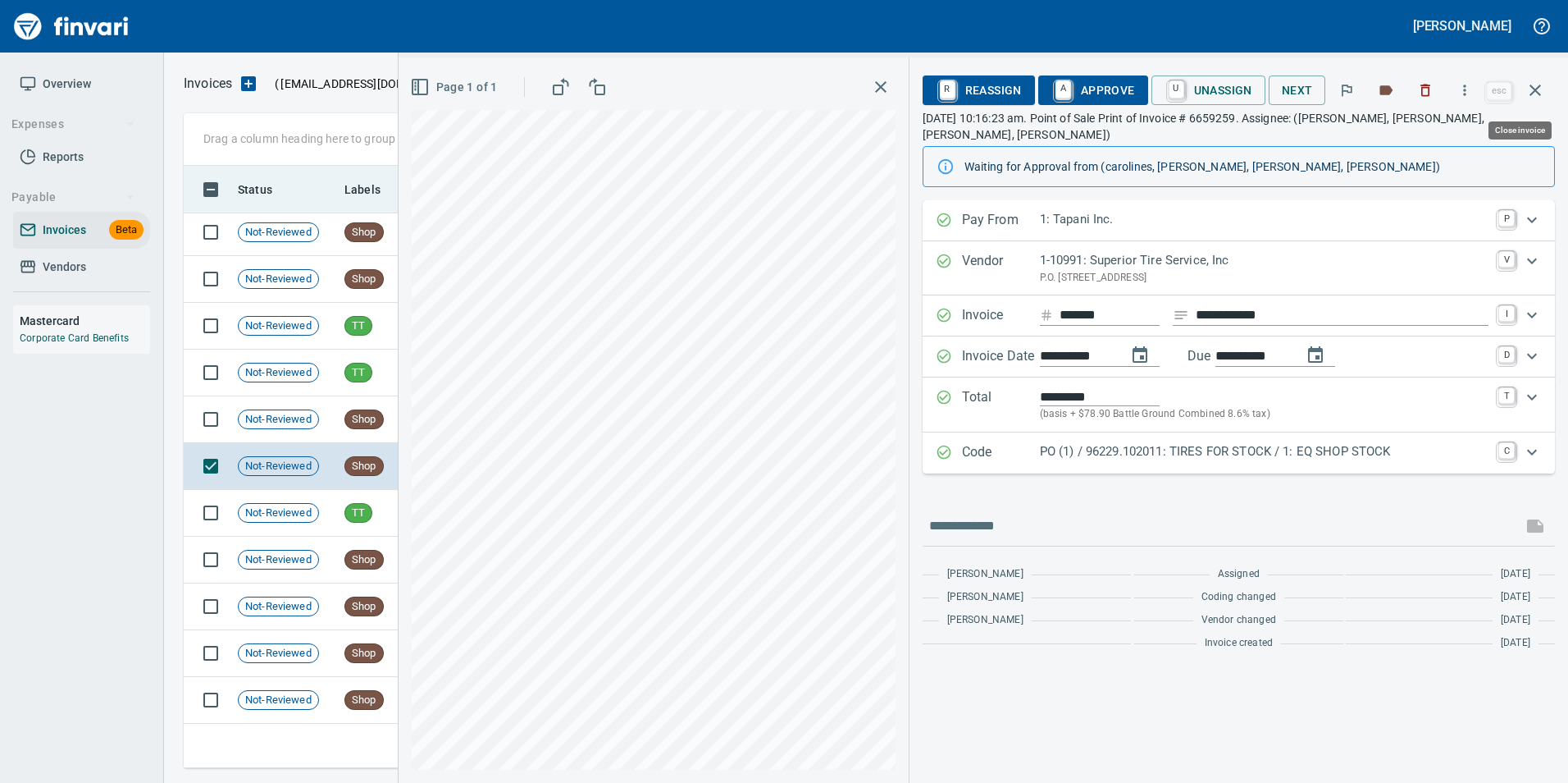
click at [1528, 87] on icon "button" at bounding box center [1535, 90] width 20 height 20
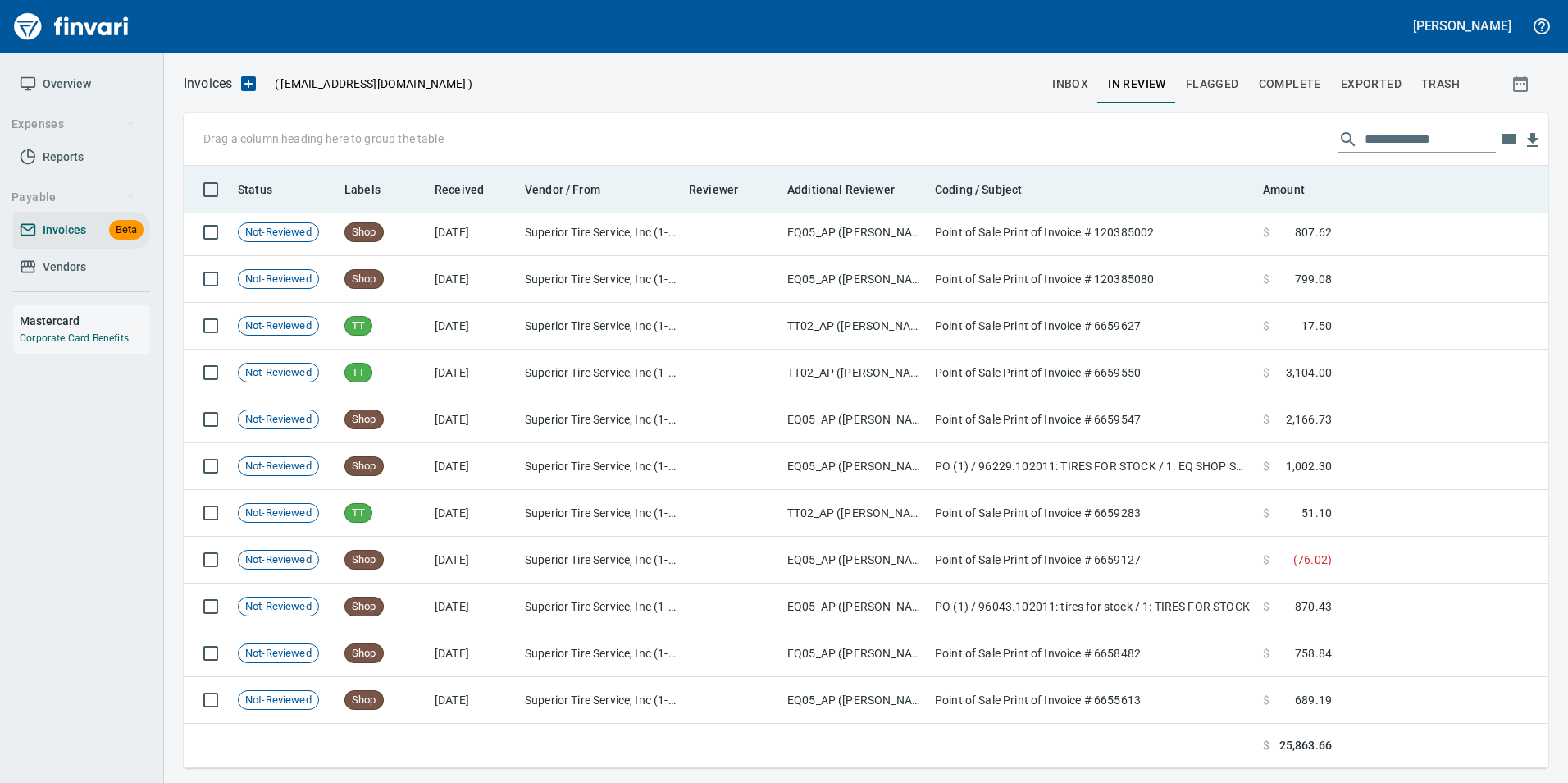
scroll to position [590, 1339]
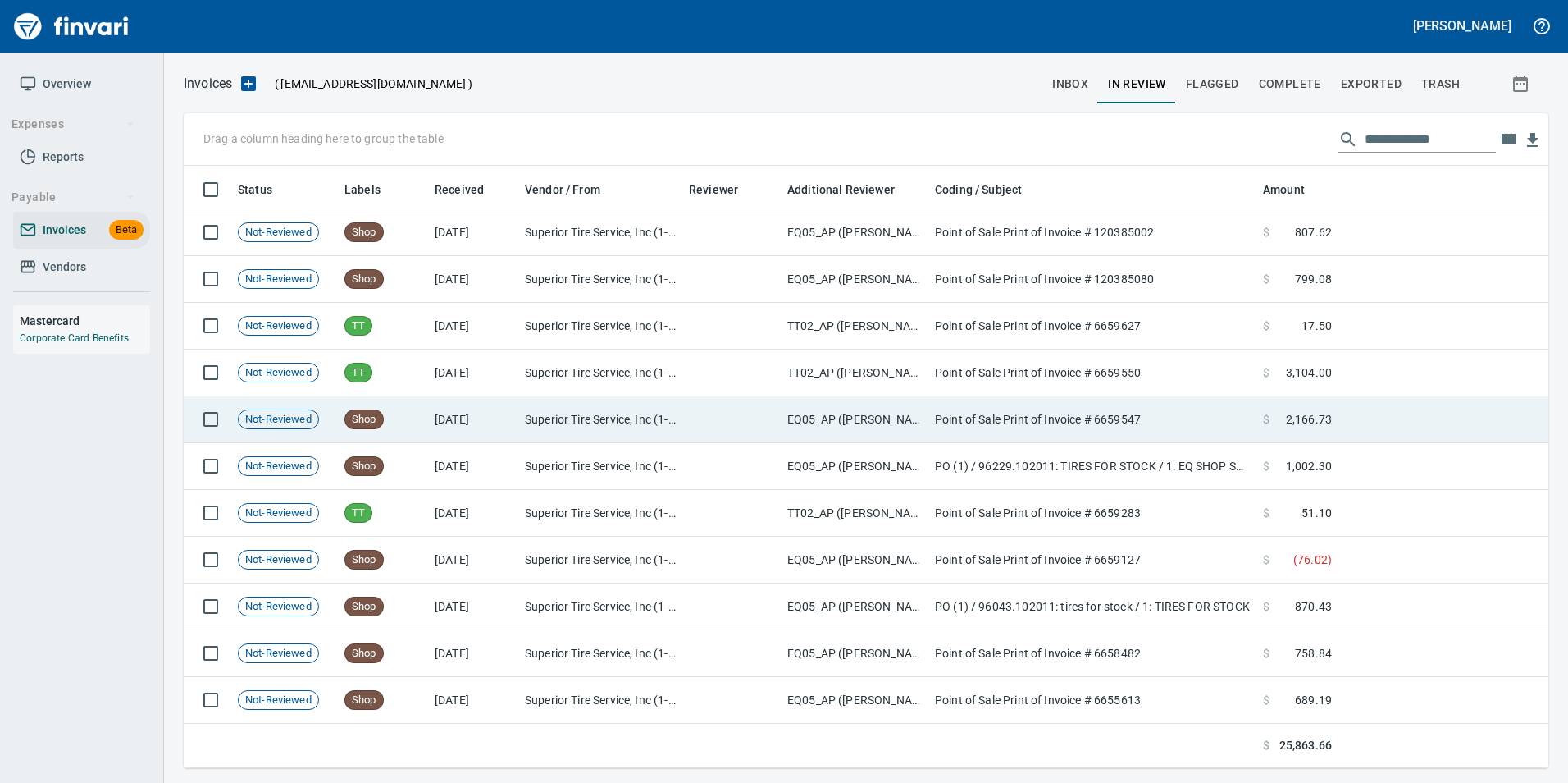
click at [1304, 426] on span "2,166.73" at bounding box center [1308, 419] width 46 height 16
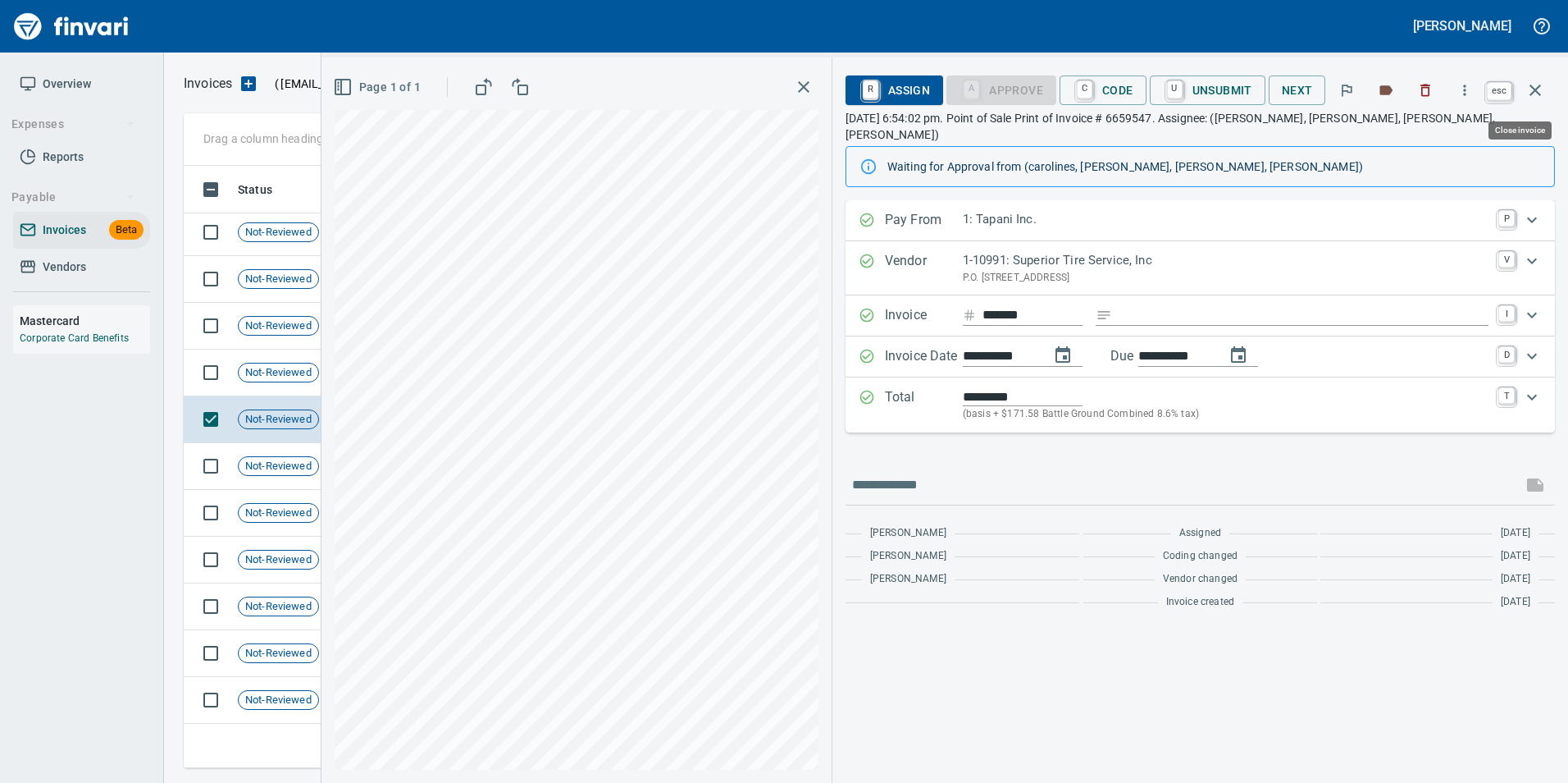
click at [1535, 77] on button "button" at bounding box center [1534, 89] width 39 height 39
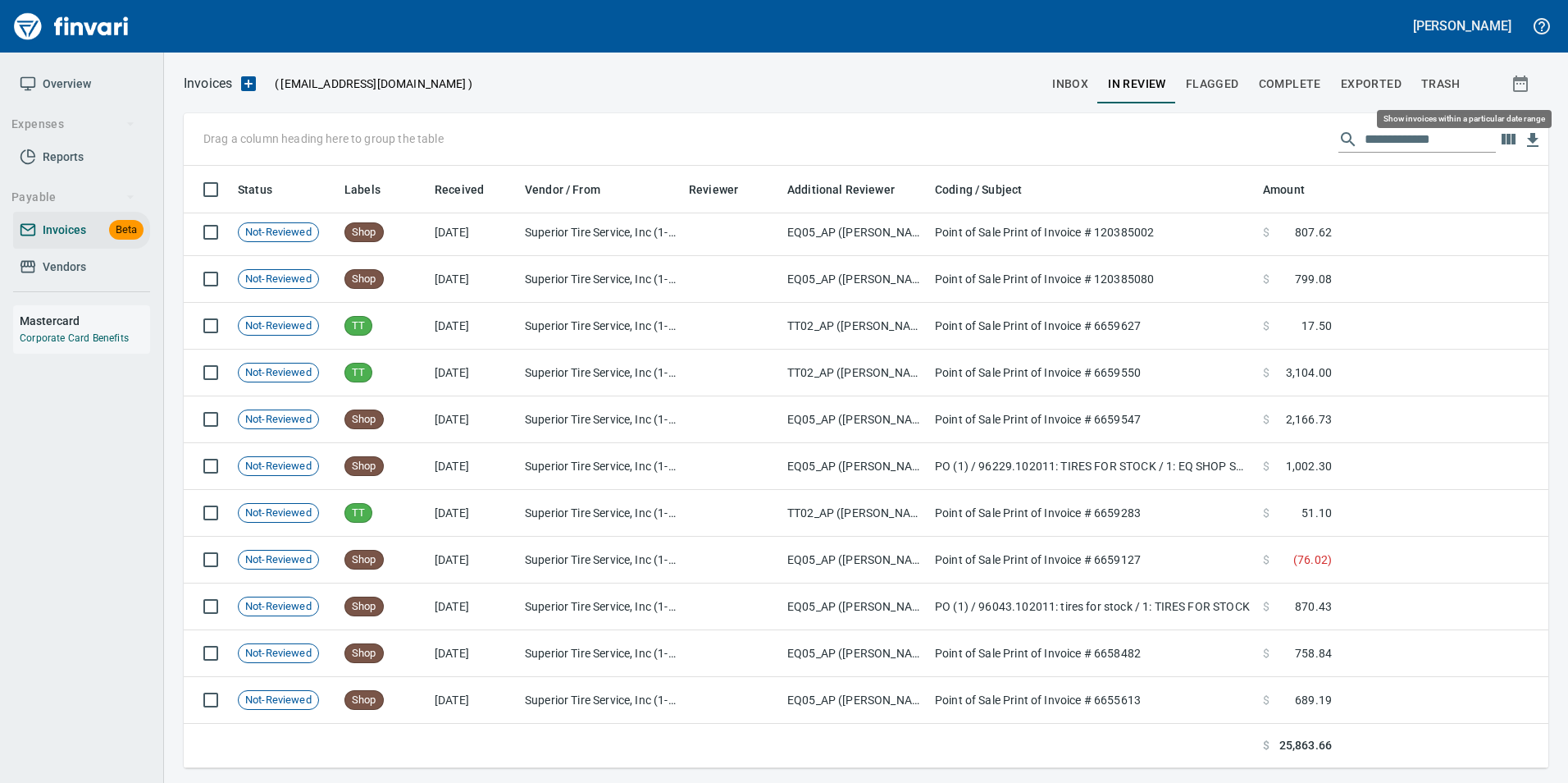
scroll to position [590, 1340]
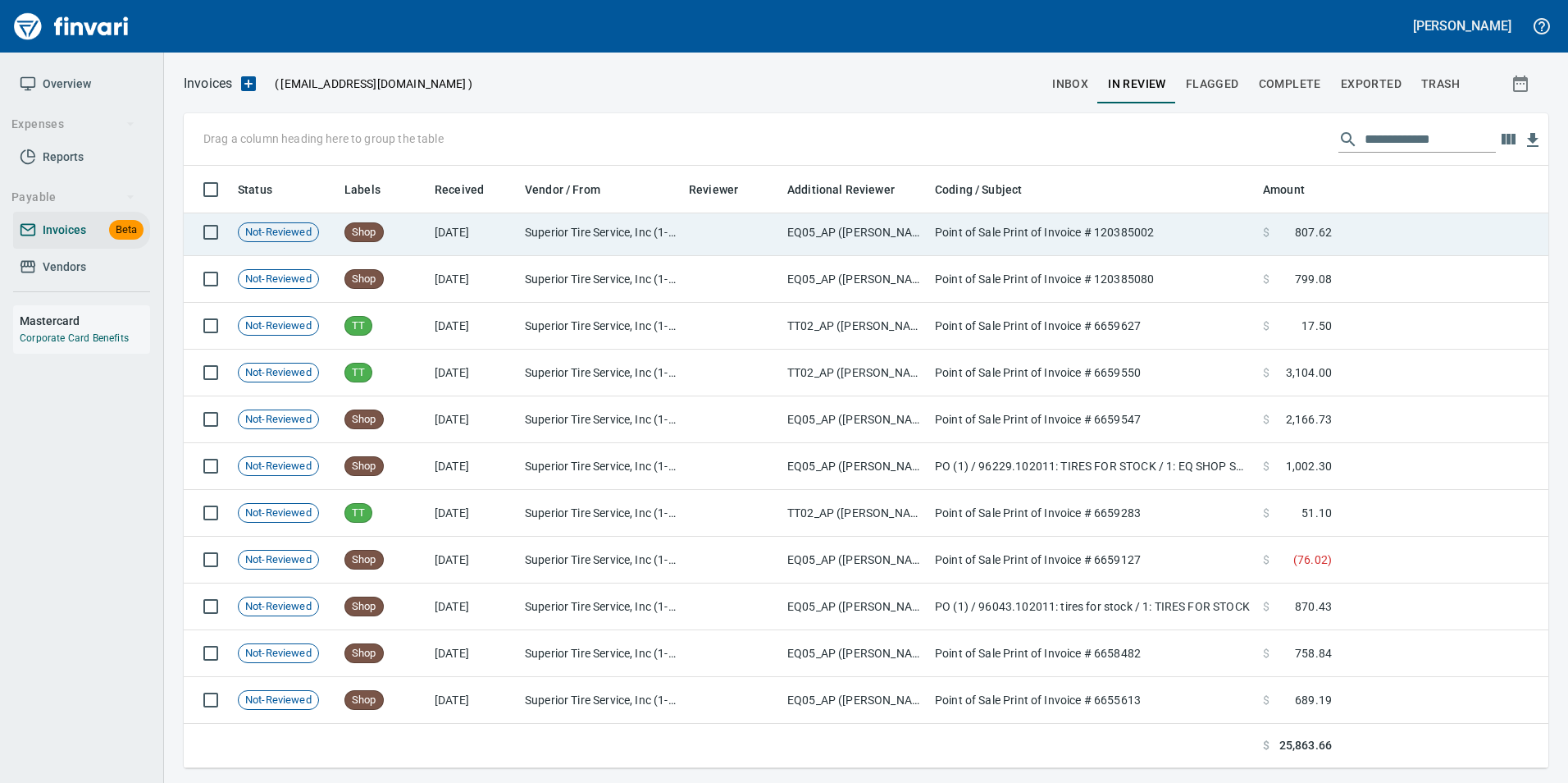
click at [1386, 225] on td at bounding box center [1443, 232] width 210 height 47
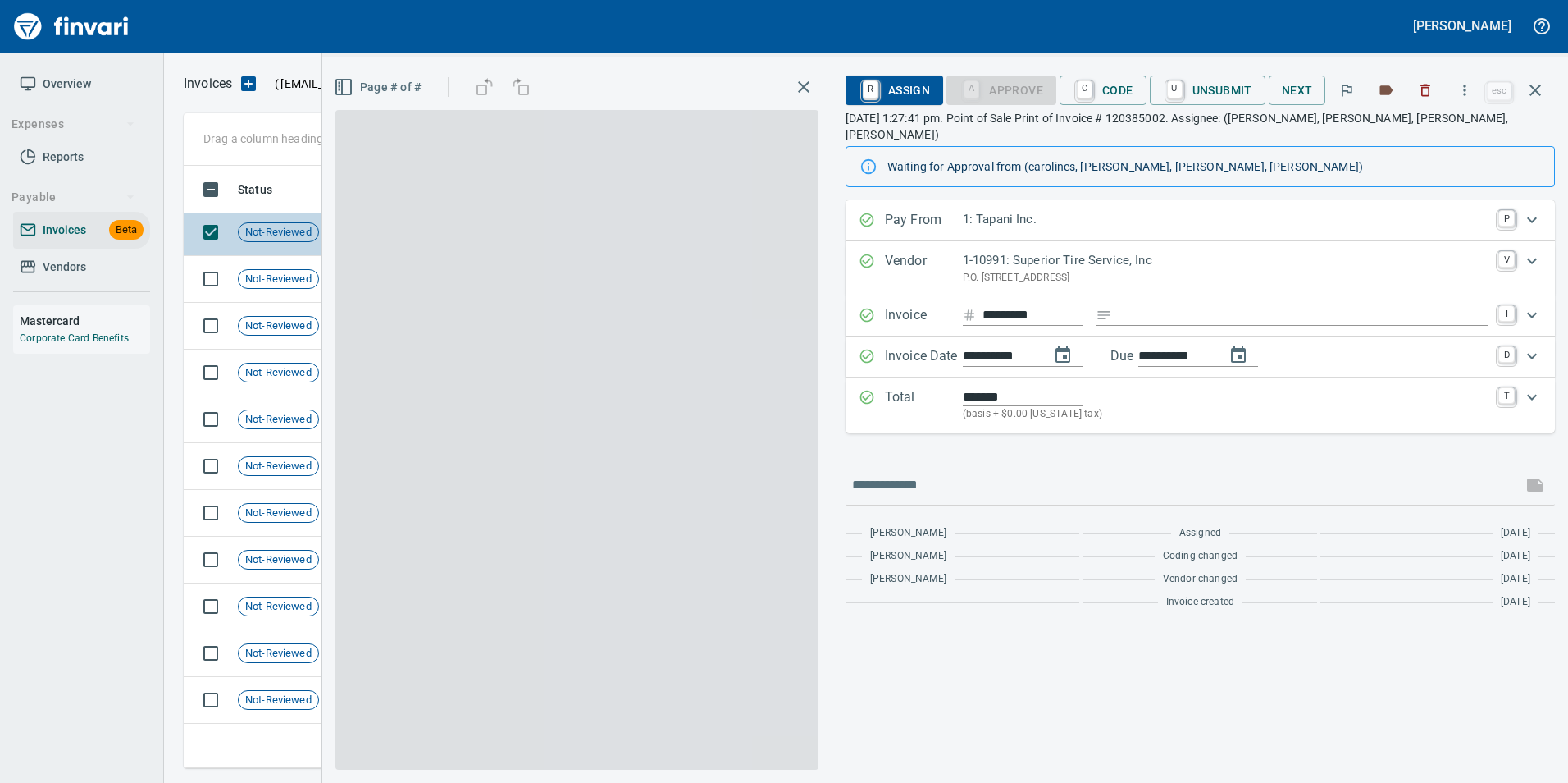
scroll to position [590, 1339]
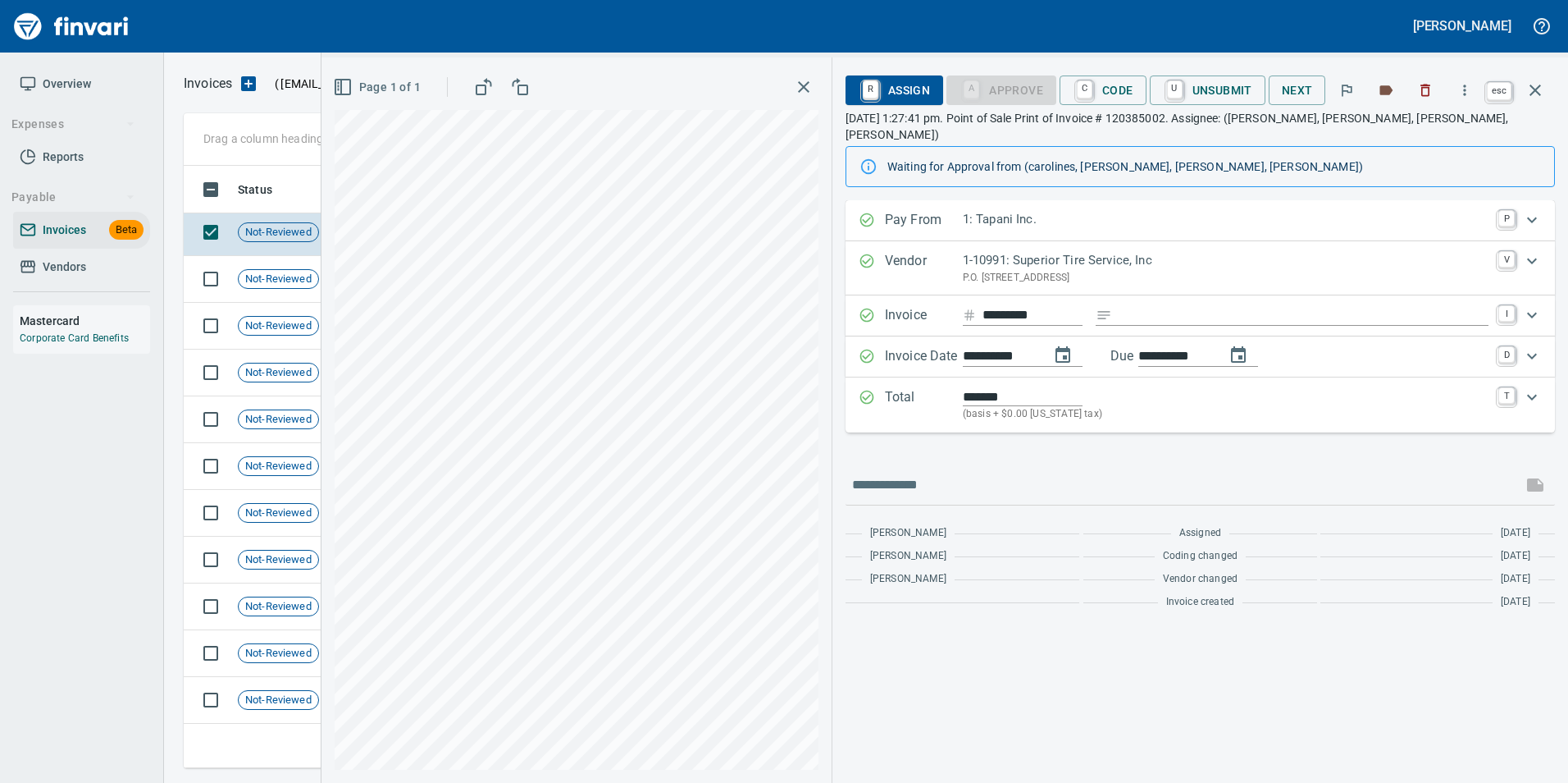
click at [1538, 92] on icon "button" at bounding box center [1534, 89] width 11 height 11
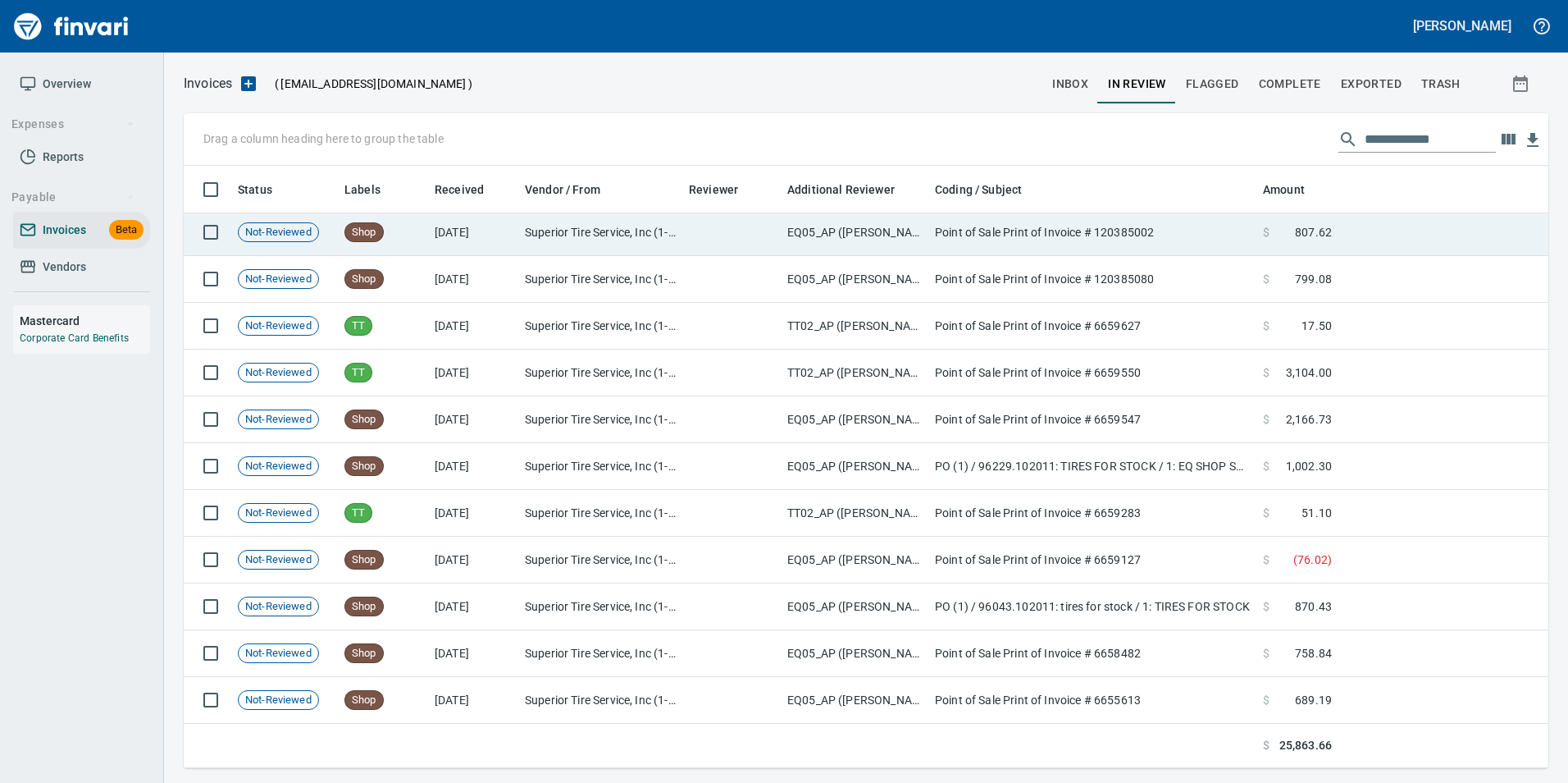
scroll to position [590, 1340]
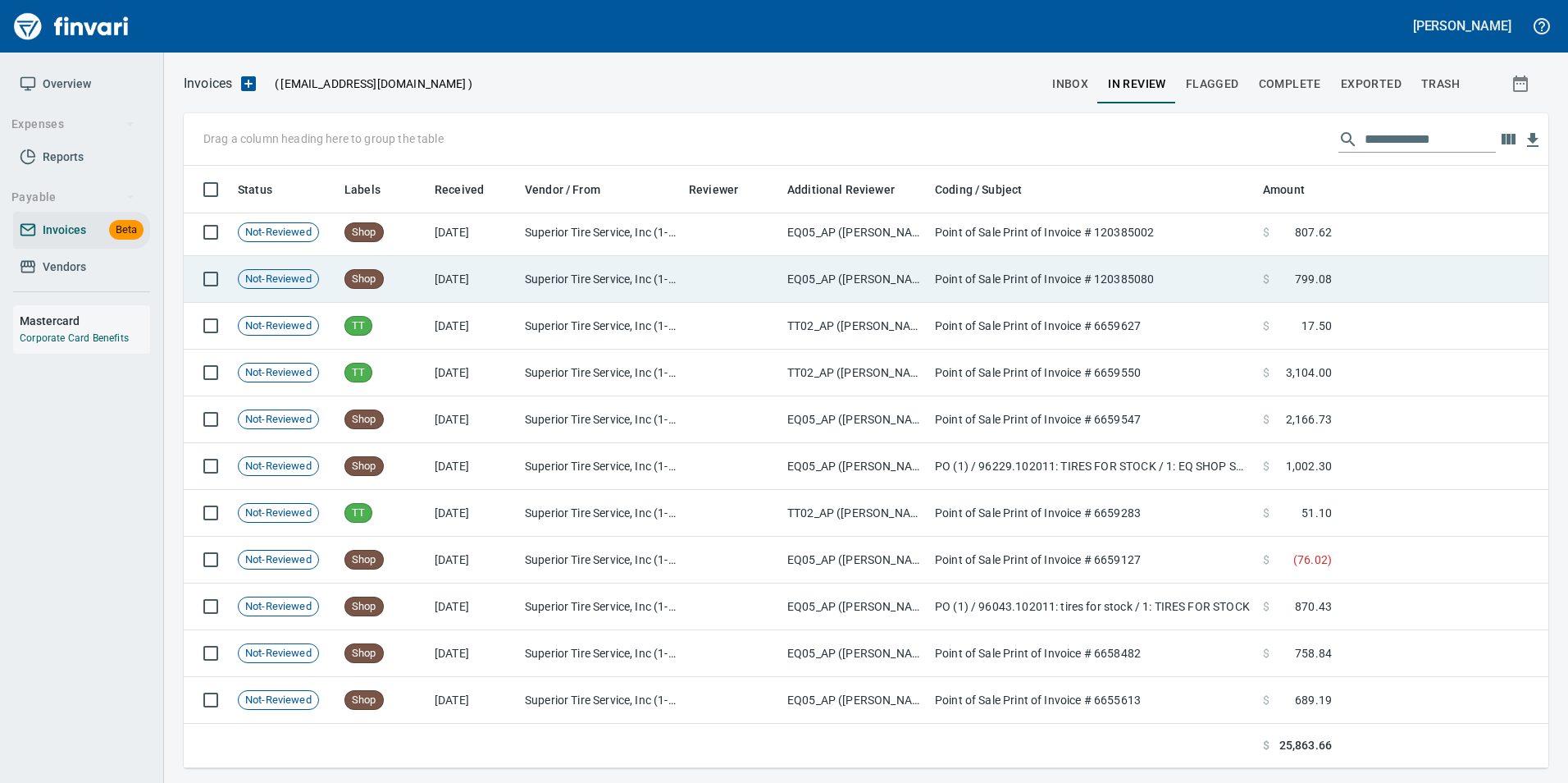
click at [1472, 280] on td at bounding box center [1443, 279] width 210 height 47
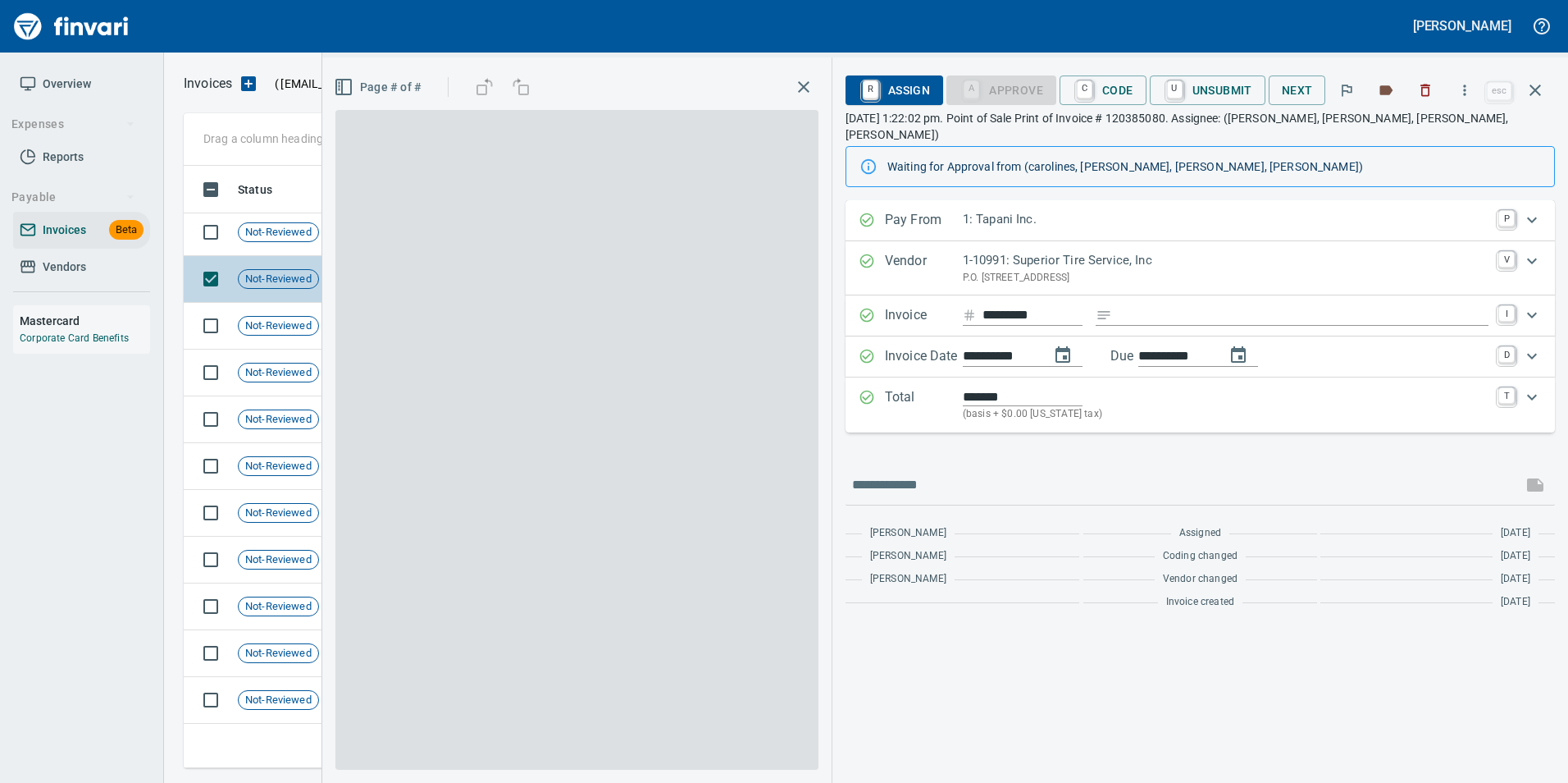
scroll to position [590, 1339]
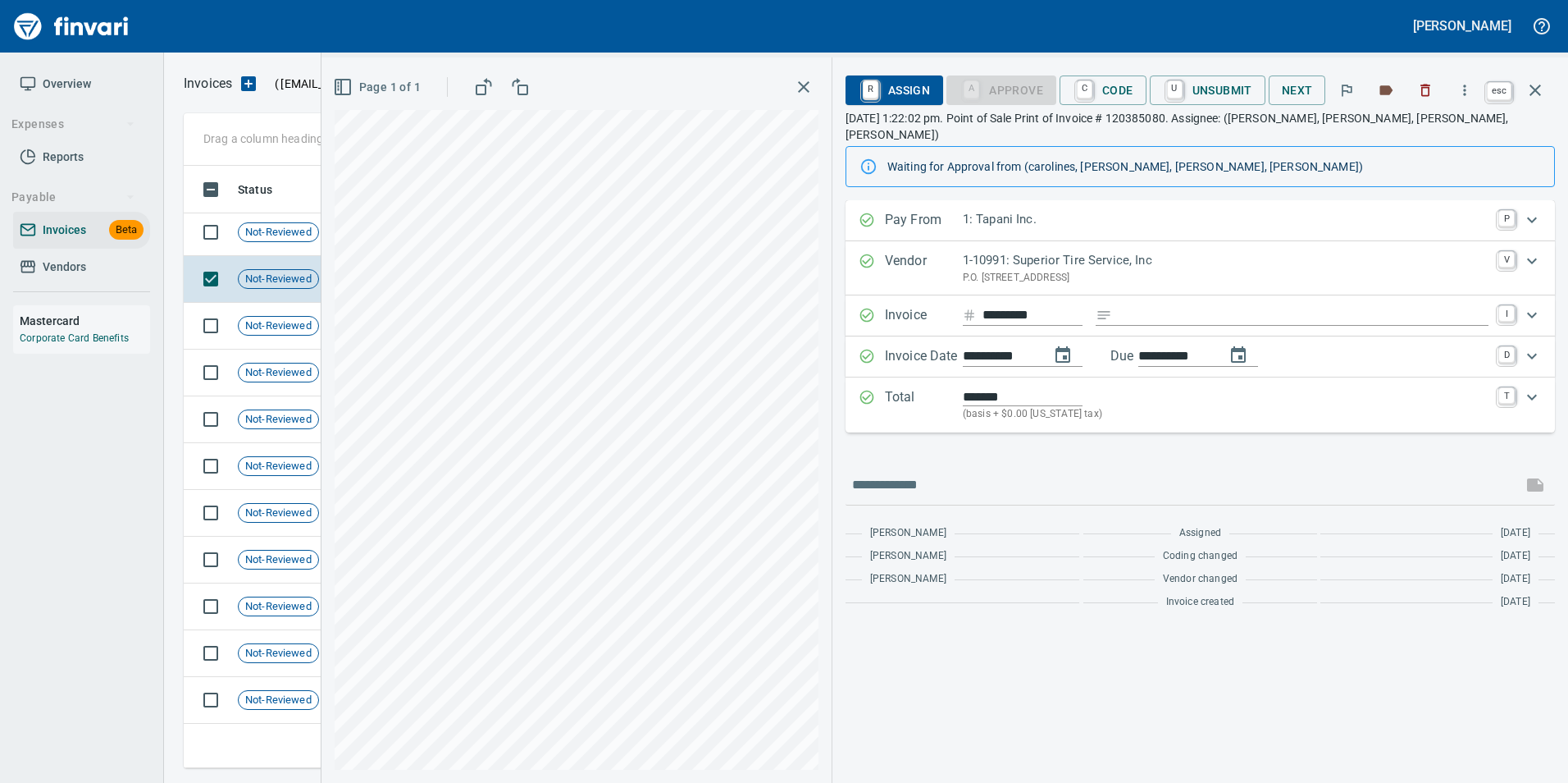
click at [1530, 94] on icon "button" at bounding box center [1535, 90] width 20 height 20
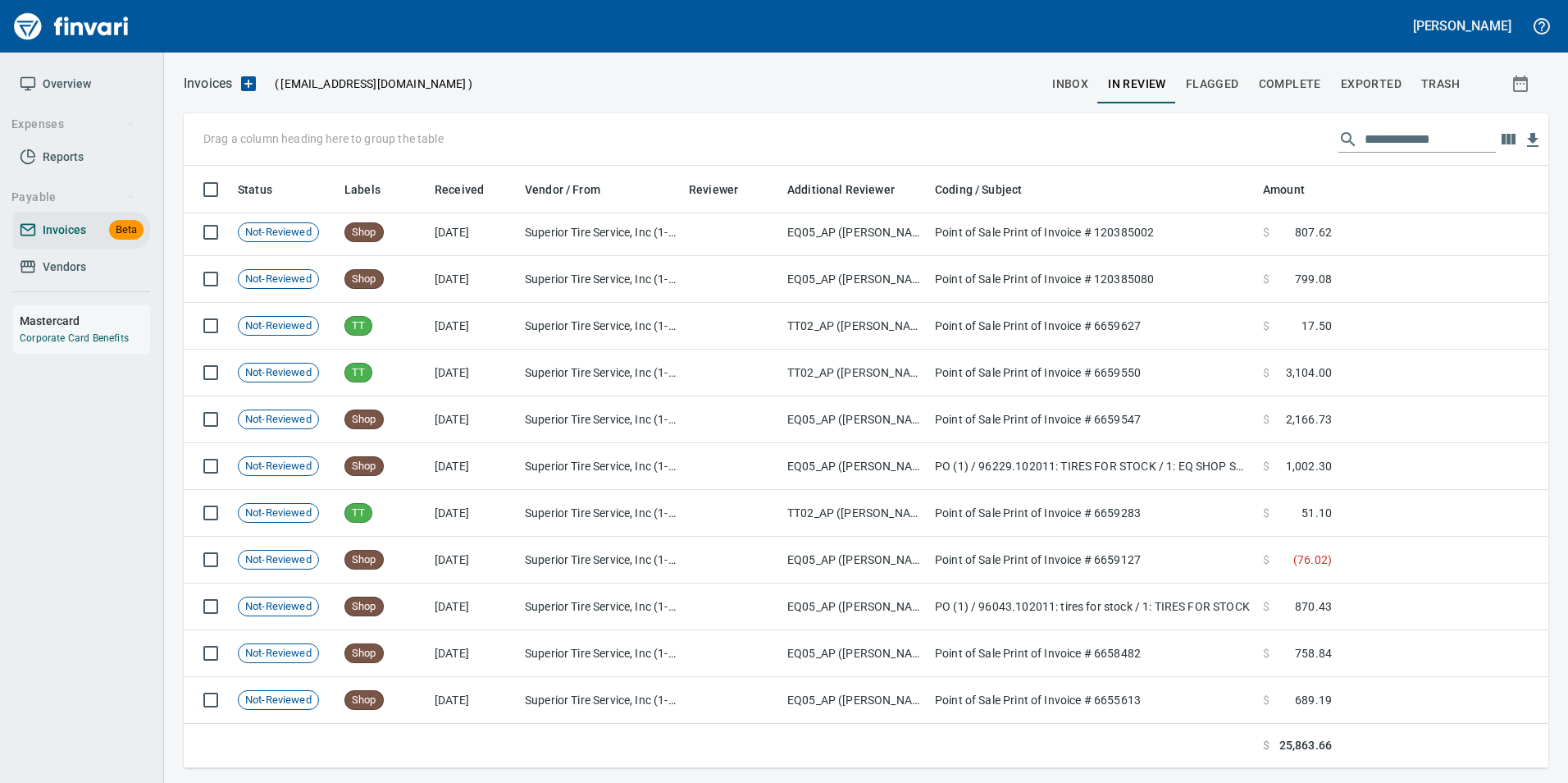
click at [1430, 143] on input "**********" at bounding box center [1429, 140] width 131 height 26
type input "*"
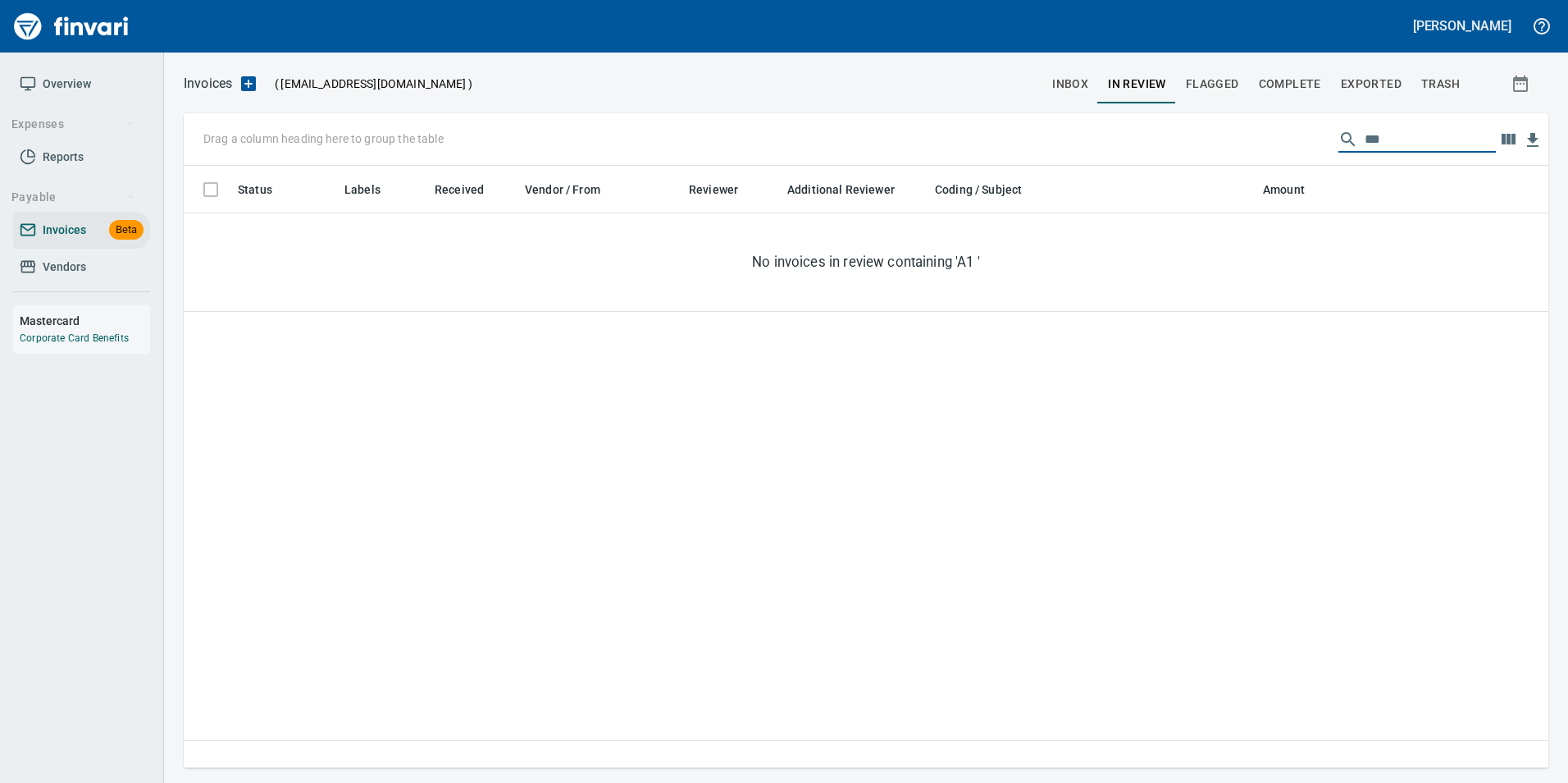
scroll to position [590, 1352]
type input "*"
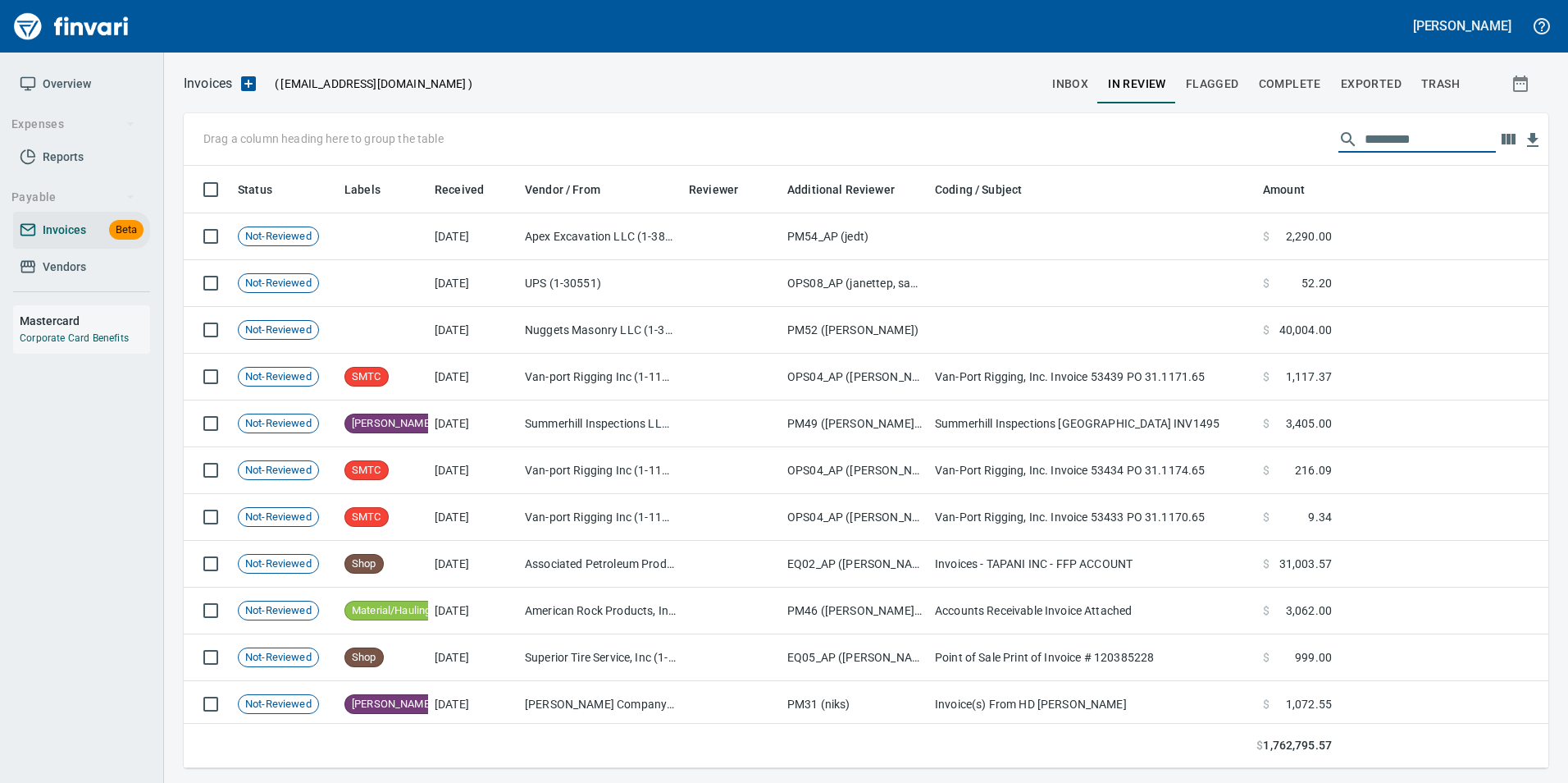
scroll to position [590, 1340]
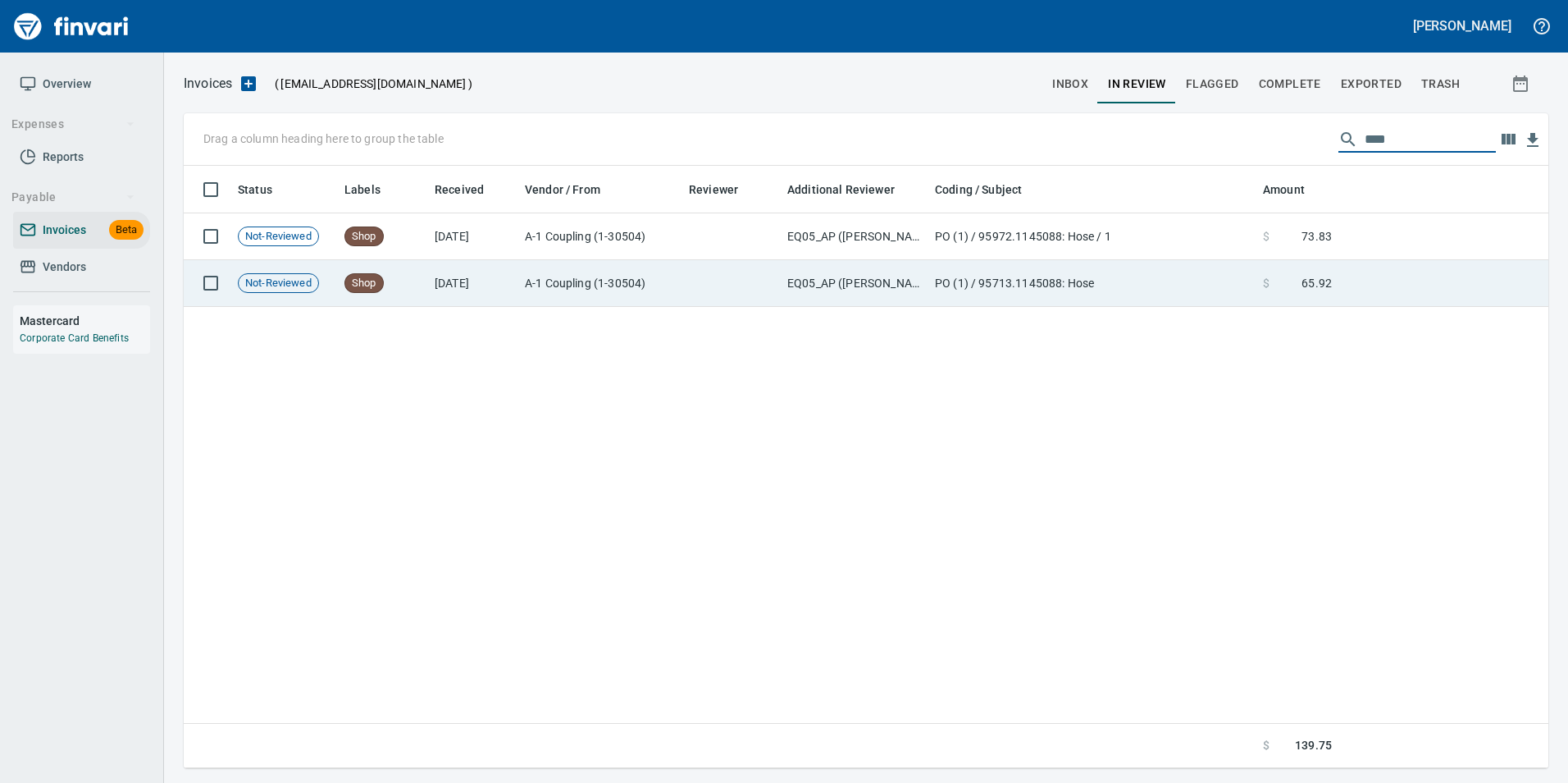
click at [1119, 272] on td "PO (1) / 95713.1145088: Hose" at bounding box center [1092, 284] width 328 height 47
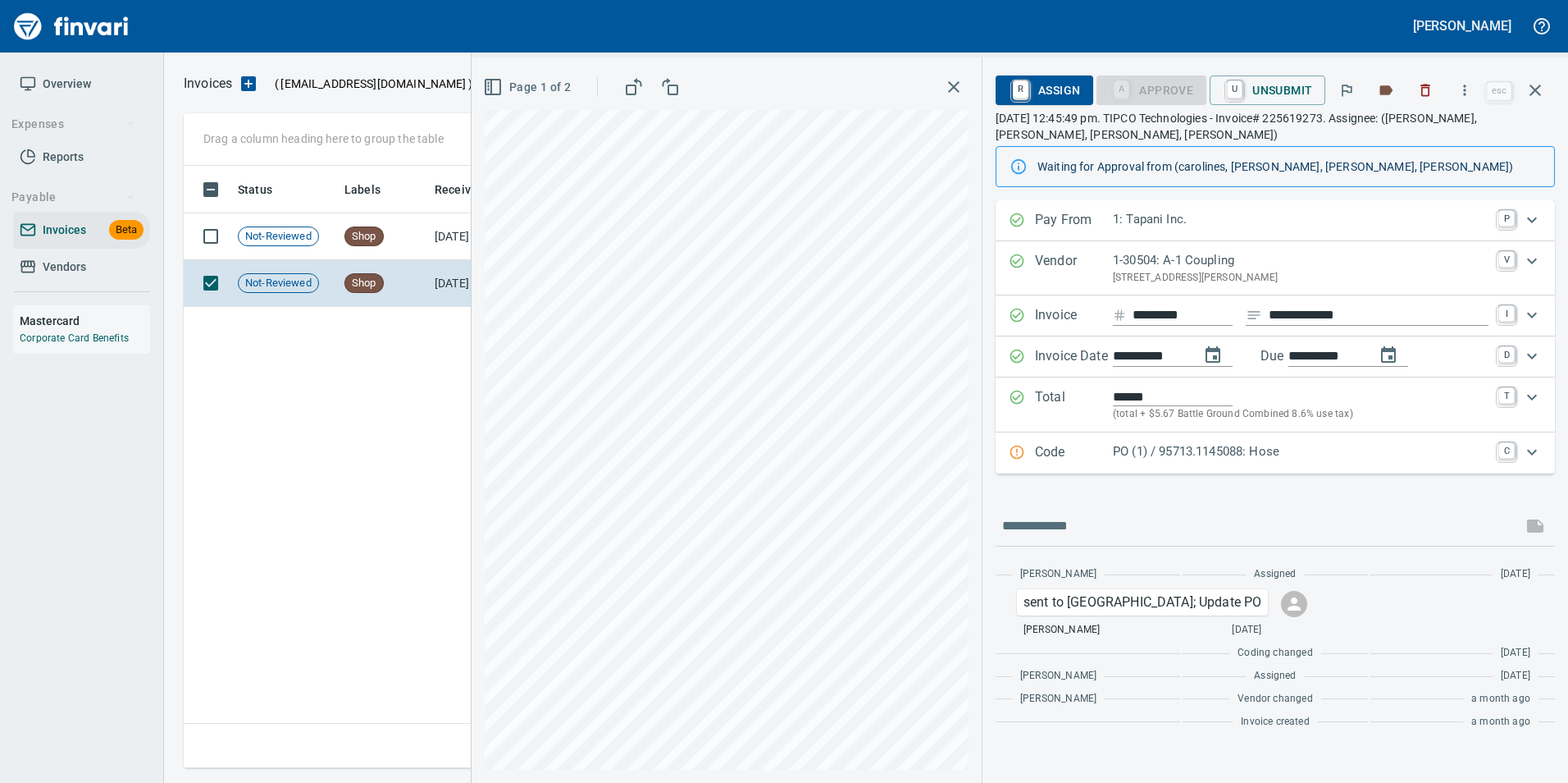
click at [1527, 95] on icon "button" at bounding box center [1535, 90] width 20 height 20
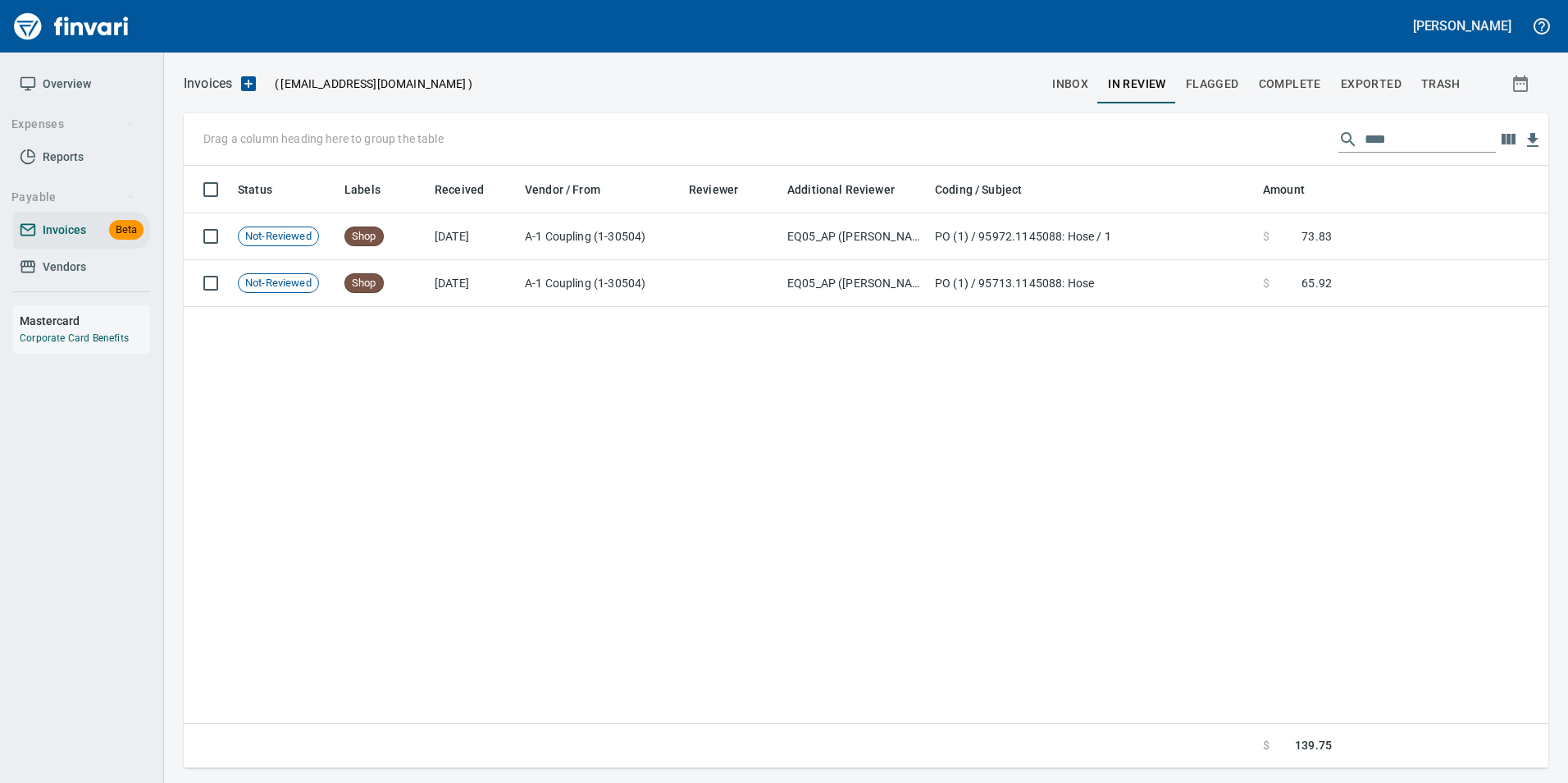
scroll to position [590, 1352]
click at [1413, 133] on input "***" at bounding box center [1429, 140] width 131 height 26
click at [1371, 137] on input "***" at bounding box center [1429, 140] width 131 height 26
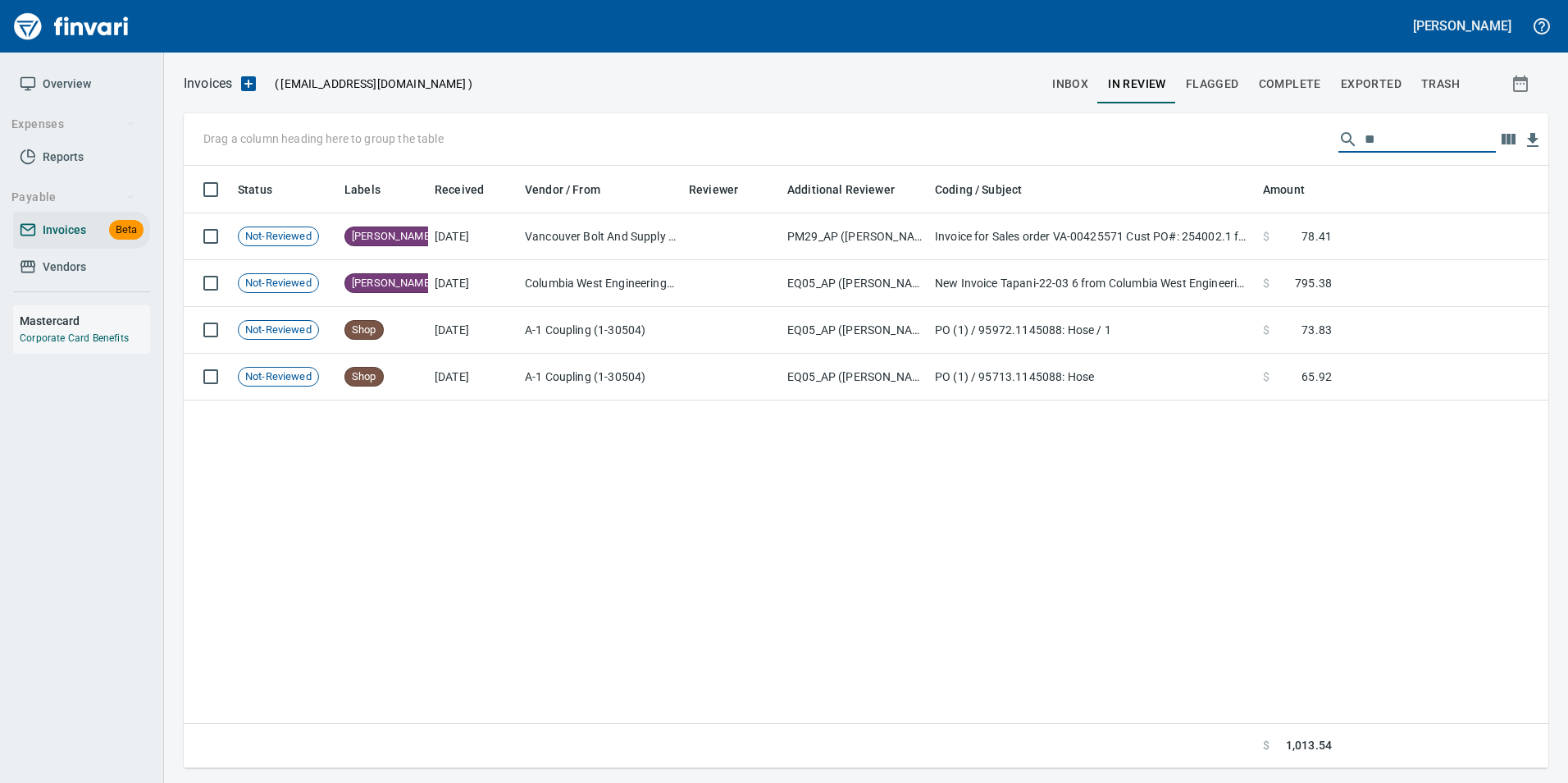
type input "*"
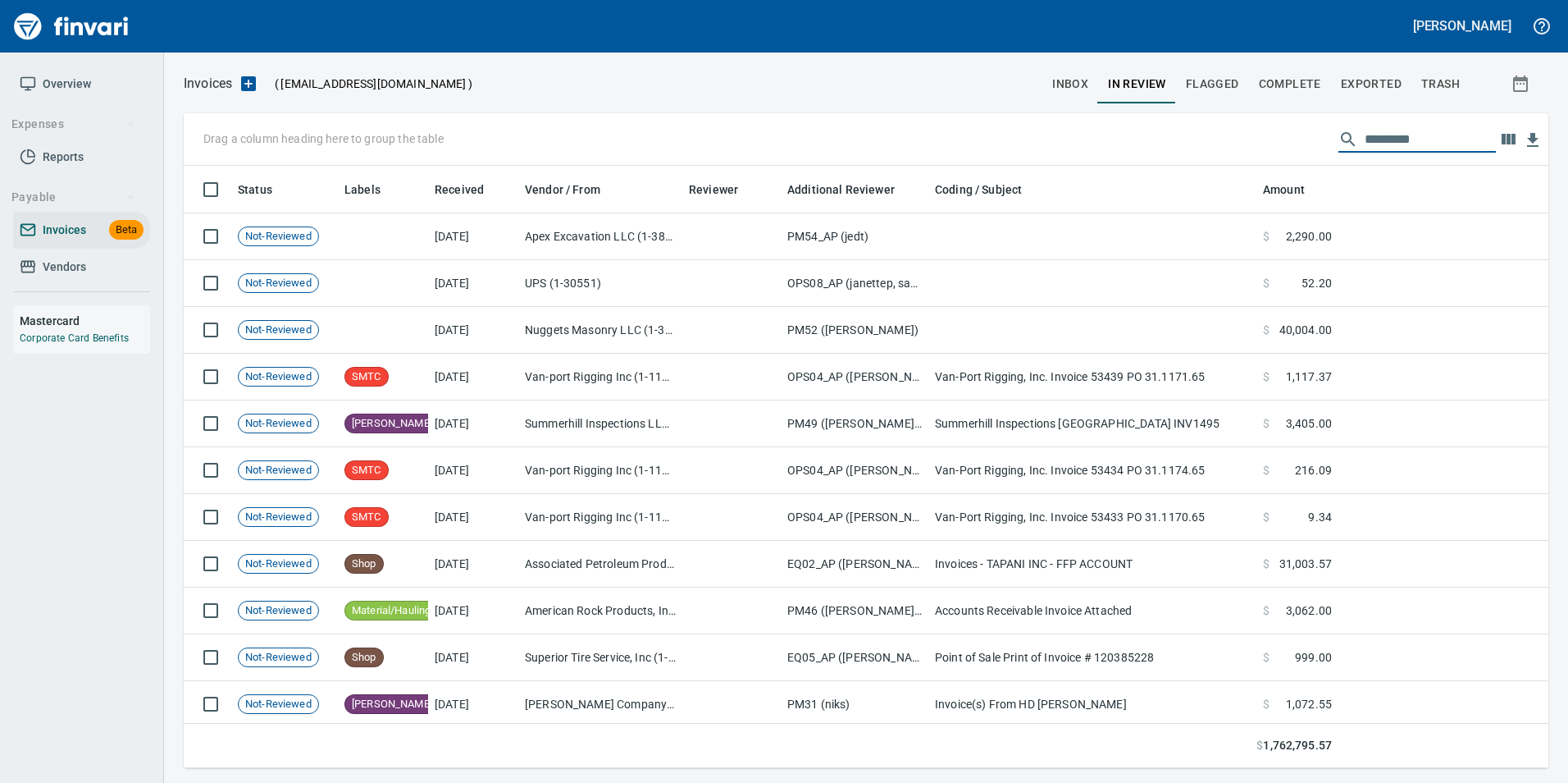
scroll to position [590, 1340]
